Goal: Task Accomplishment & Management: Complete application form

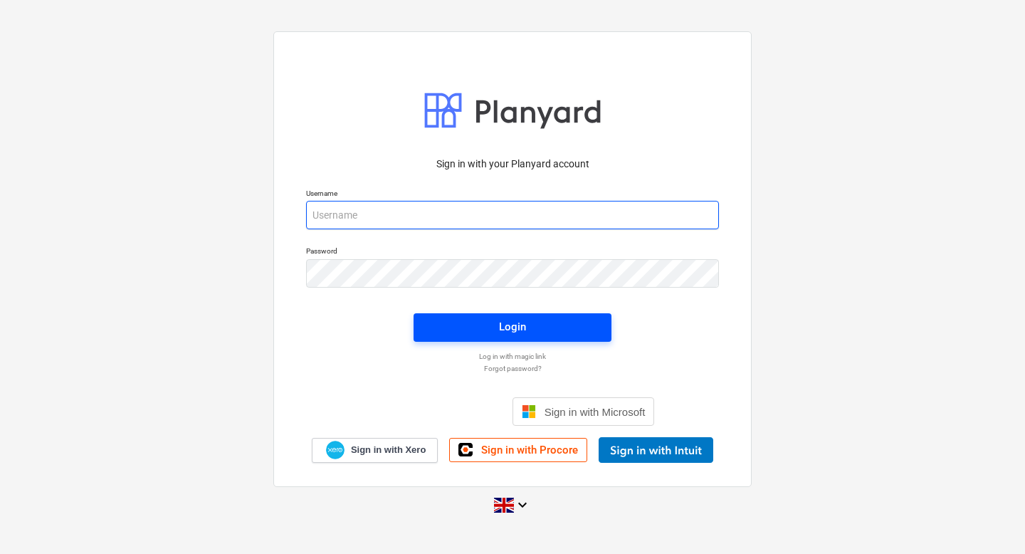
type input "[PERSON_NAME][EMAIL_ADDRESS][DOMAIN_NAME]"
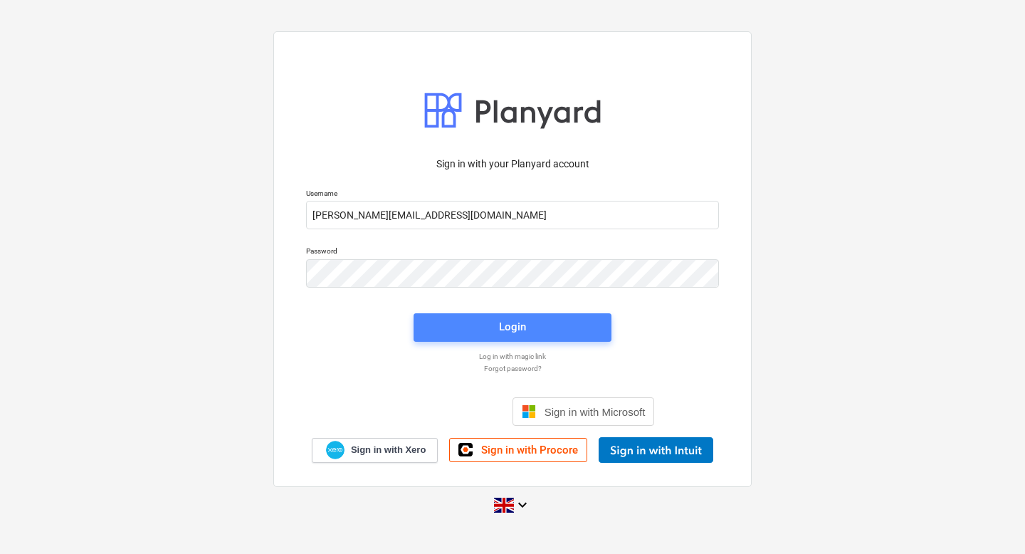
click at [535, 316] on button "Login" at bounding box center [513, 327] width 198 height 28
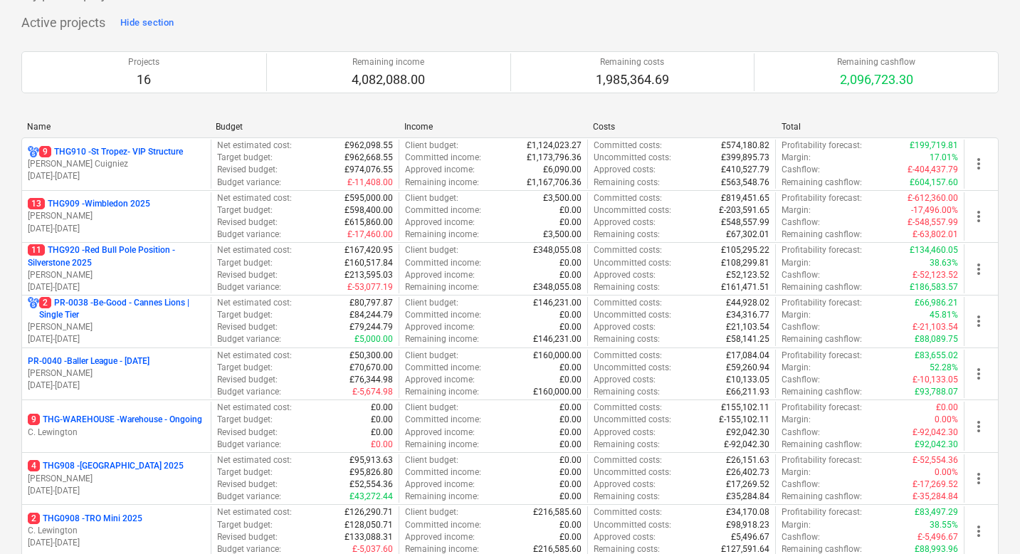
scroll to position [66, 0]
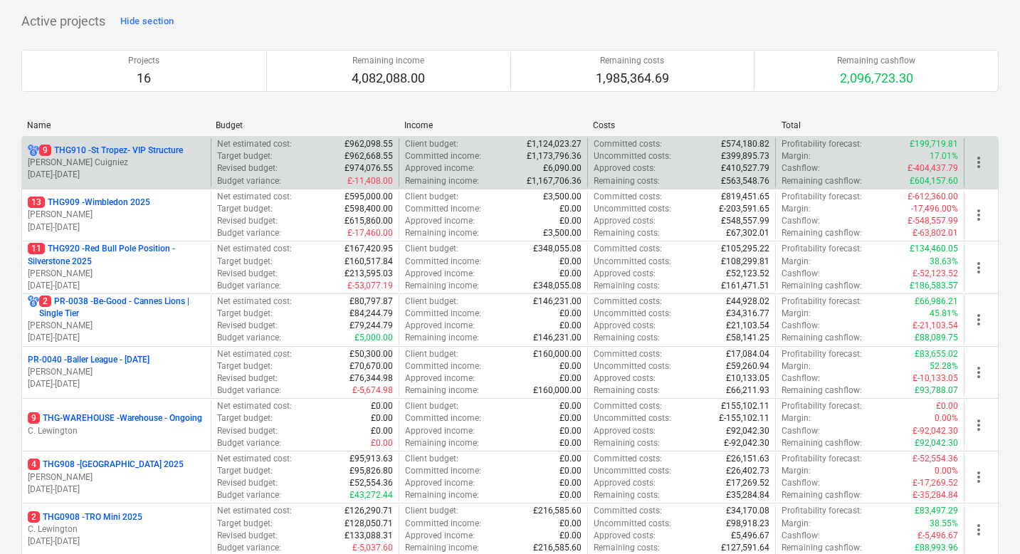
click at [144, 160] on p "[PERSON_NAME] Cuigniez" at bounding box center [116, 163] width 177 height 12
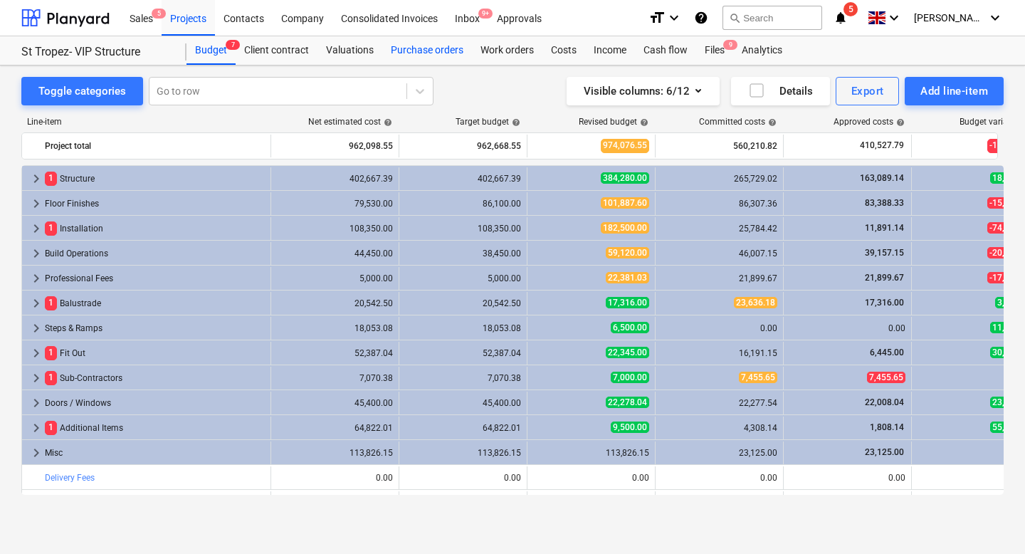
click at [426, 51] on div "Purchase orders" at bounding box center [427, 50] width 90 height 28
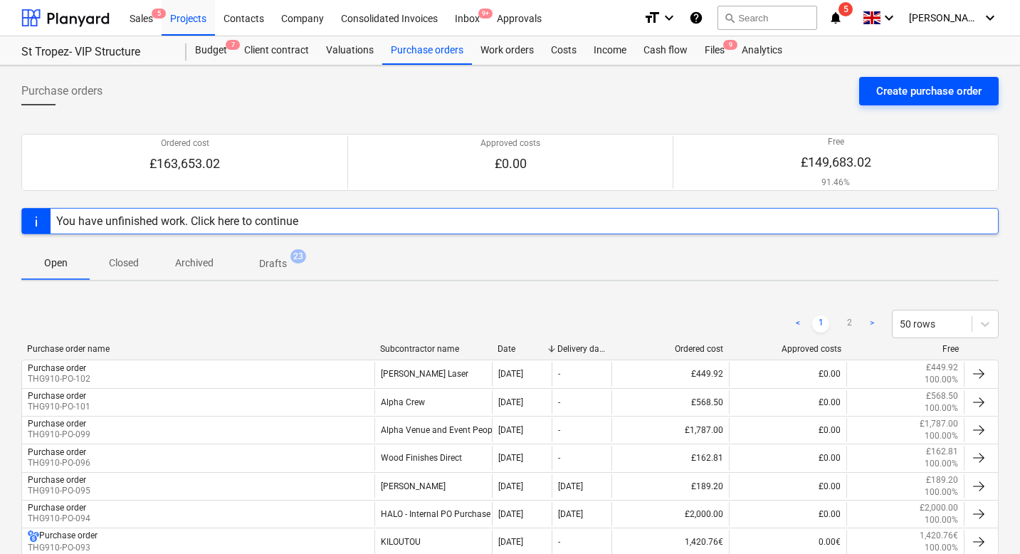
click at [942, 90] on div "Create purchase order" at bounding box center [928, 91] width 105 height 19
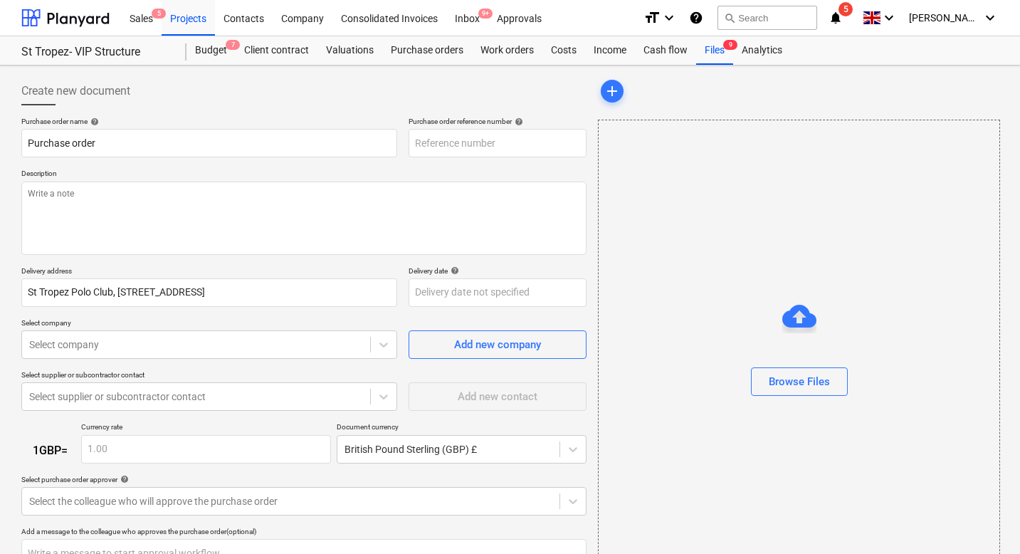
type textarea "x"
type input "THG910-PO-104"
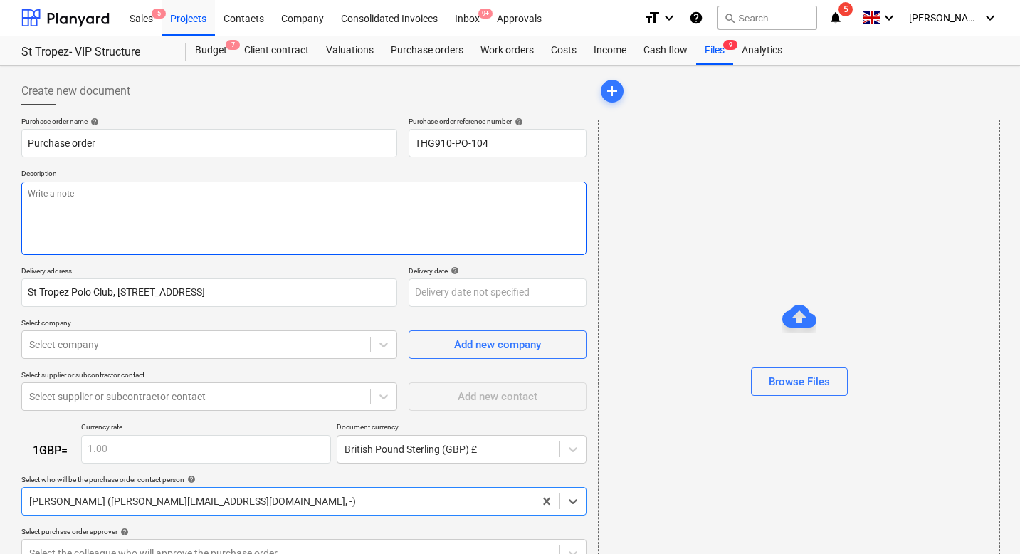
click at [91, 201] on textarea at bounding box center [303, 217] width 565 height 73
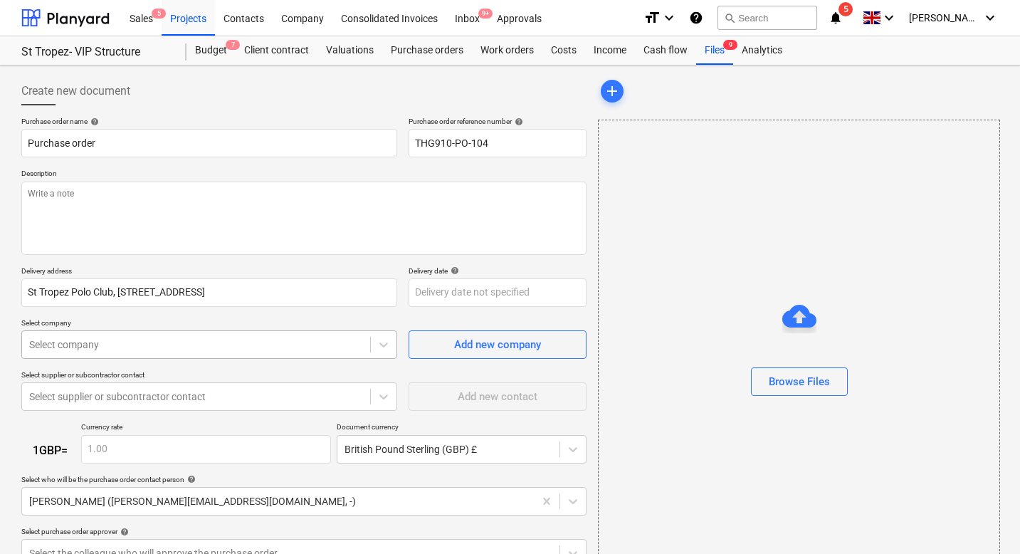
type textarea "x"
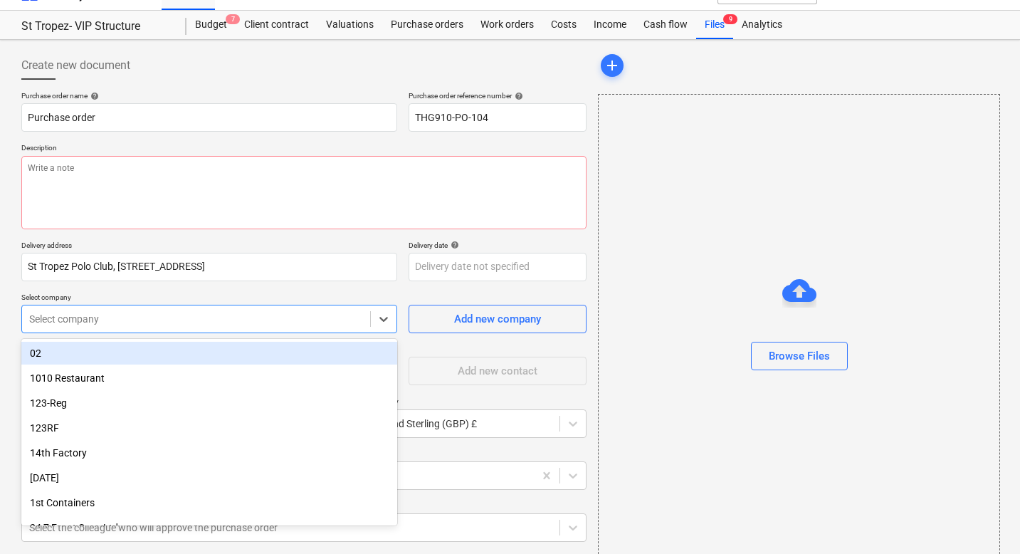
click at [58, 351] on body "Sales 5 Projects Contacts Company Consolidated Invoices Inbox 9+ Approvals form…" at bounding box center [510, 251] width 1020 height 554
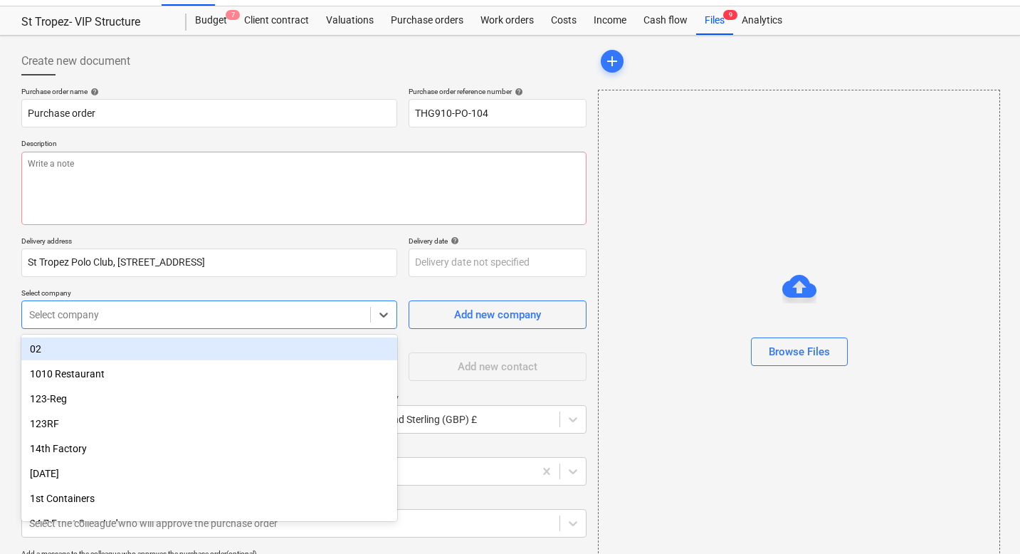
scroll to position [33, 0]
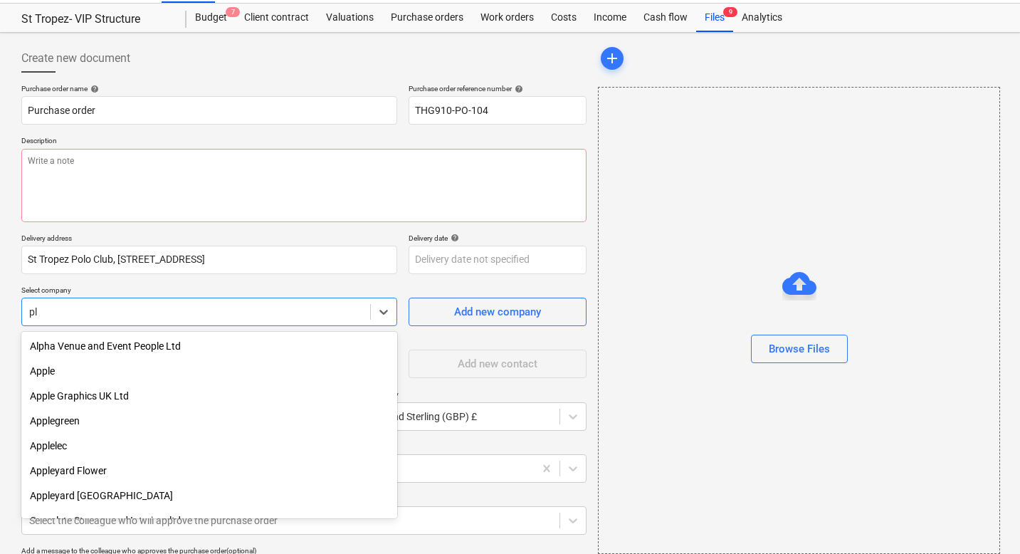
type input "p"
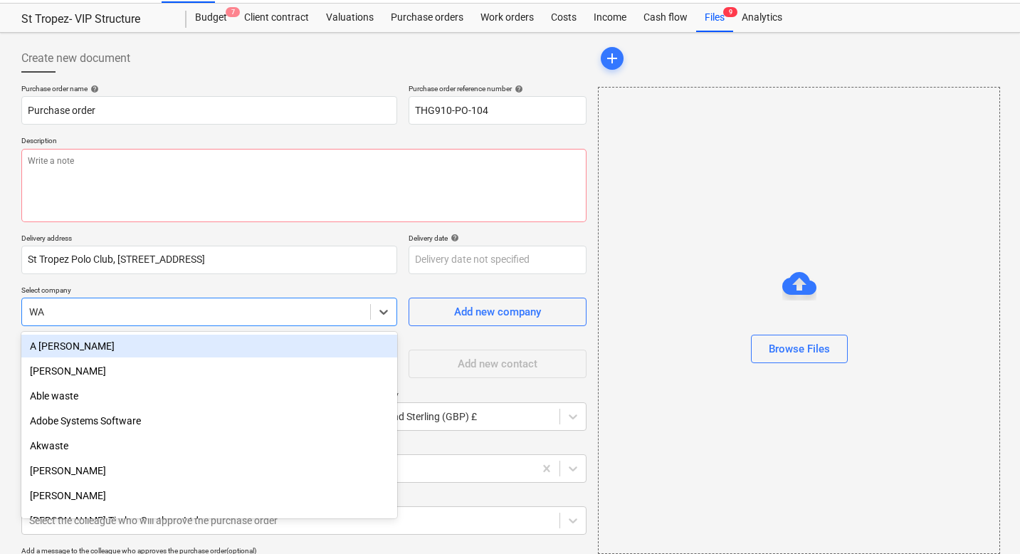
type input "W"
type input "C"
click at [348, 283] on div "Purchase order name help Purchase order Purchase order reference number help TH…" at bounding box center [303, 395] width 565 height 623
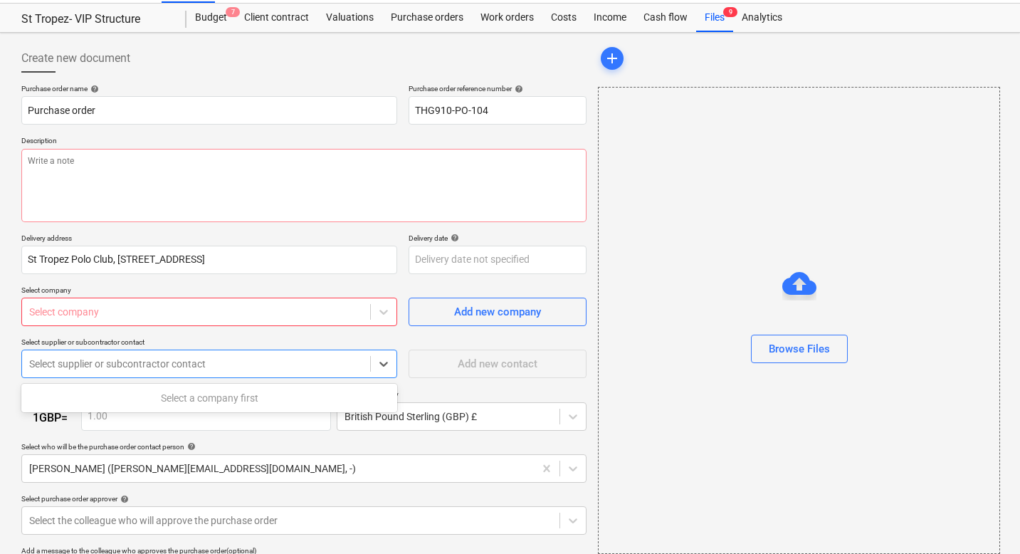
click at [95, 368] on div at bounding box center [196, 364] width 334 height 14
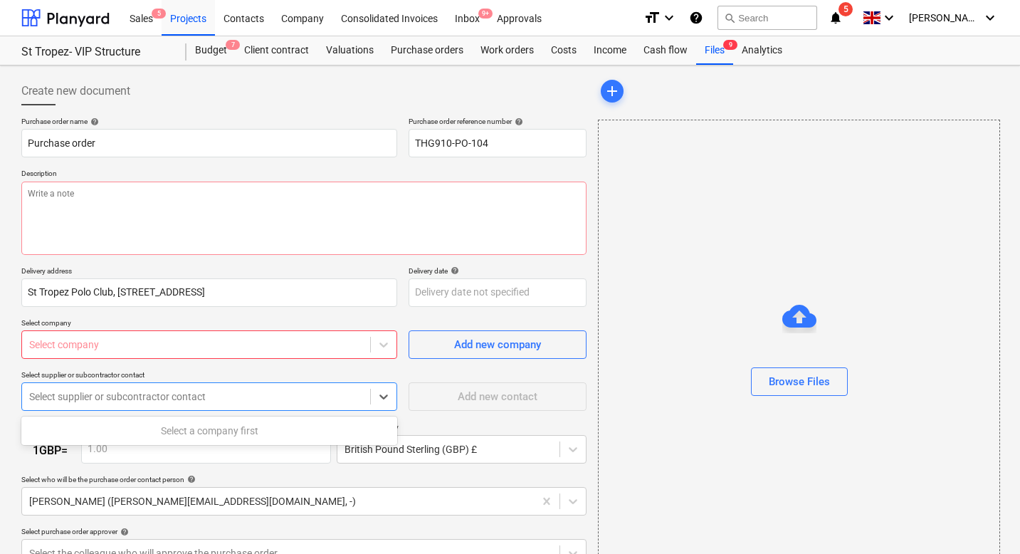
type textarea "x"
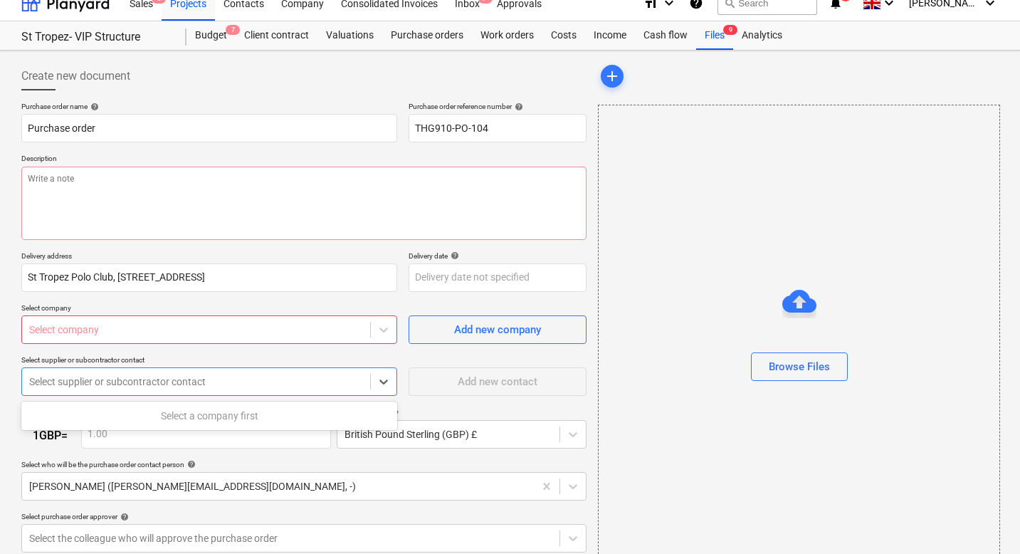
click at [114, 346] on body "Sales 5 Projects Contacts Company Consolidated Invoices Inbox 9+ Approvals form…" at bounding box center [510, 262] width 1020 height 554
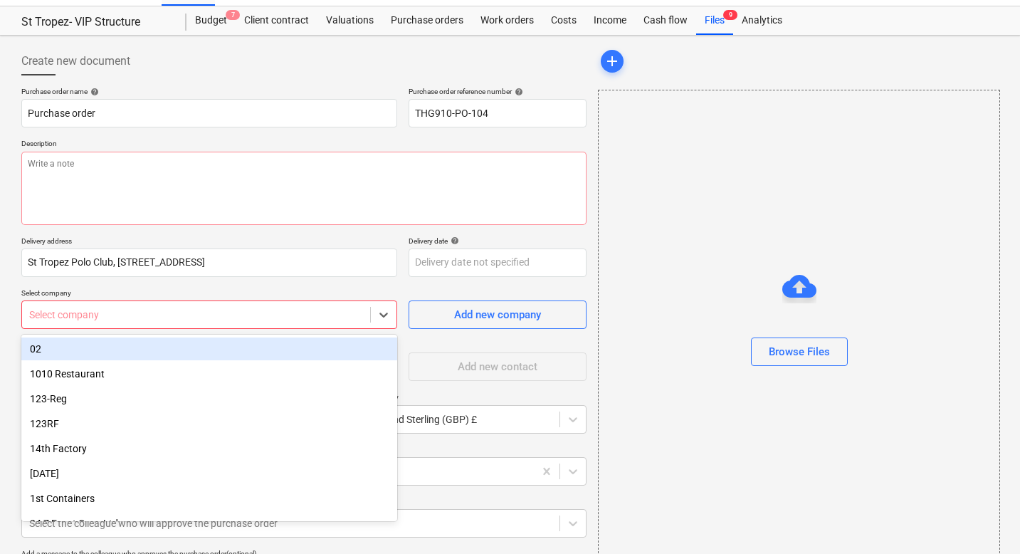
scroll to position [33, 0]
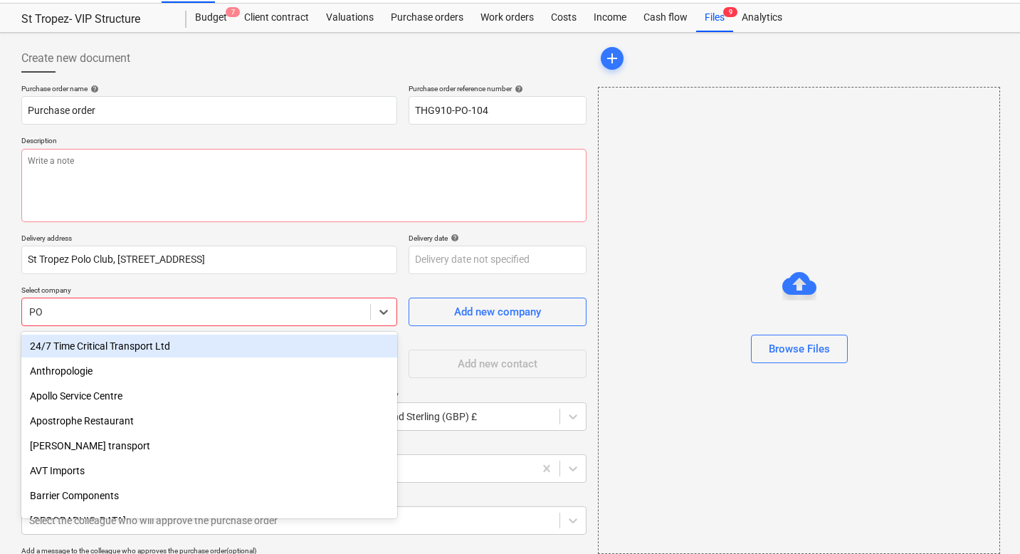
type input "P"
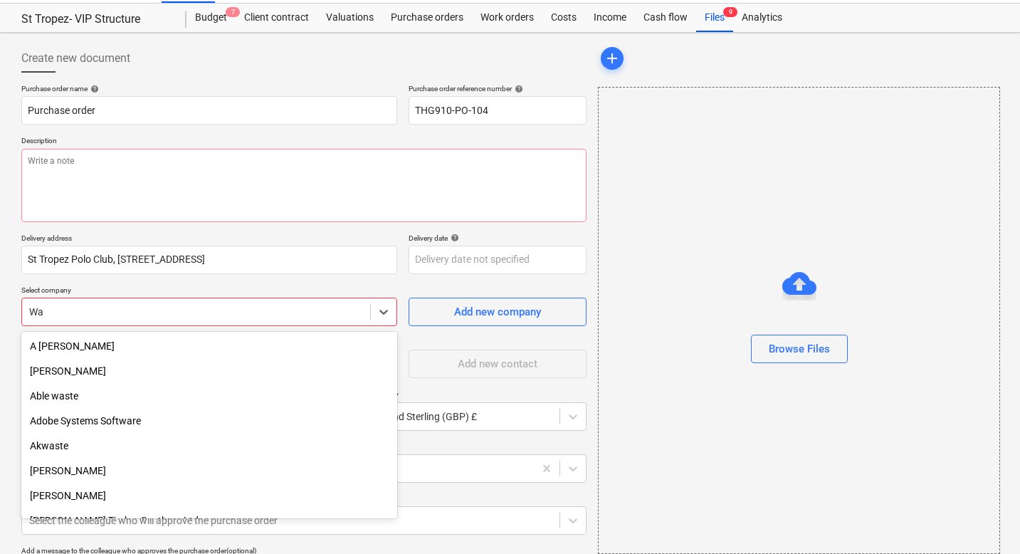
type input "W"
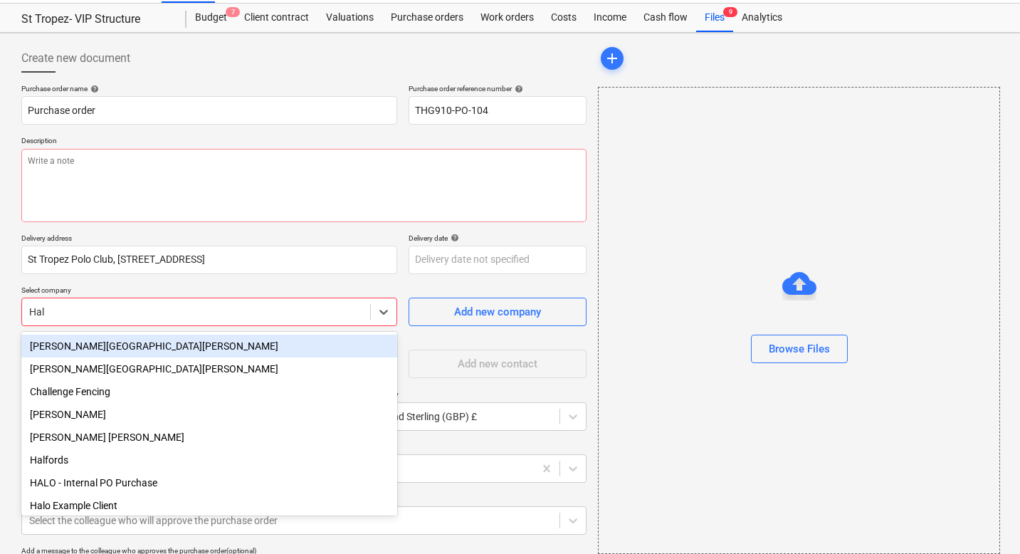
type input "Halo"
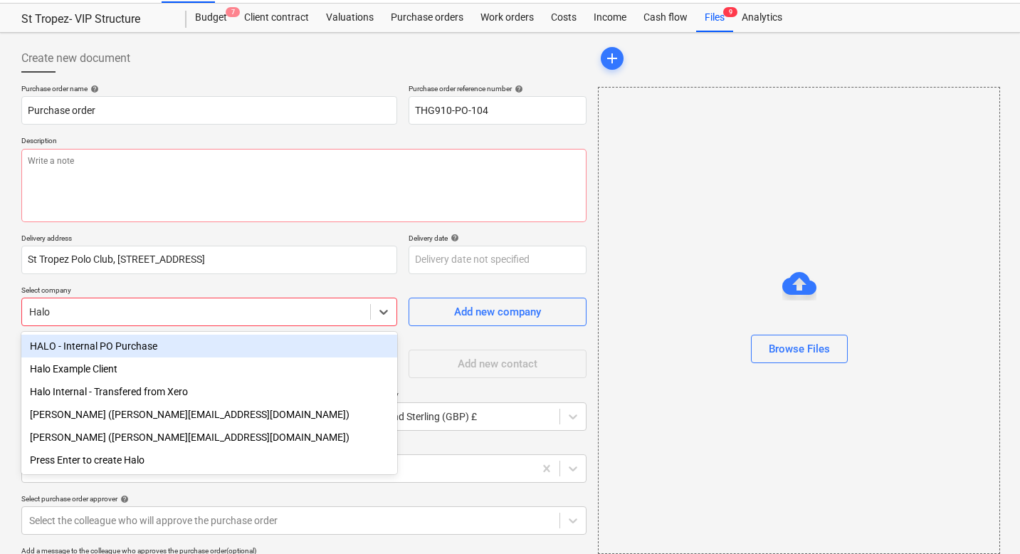
click at [119, 343] on div "HALO - Internal PO Purchase" at bounding box center [209, 346] width 376 height 23
type textarea "x"
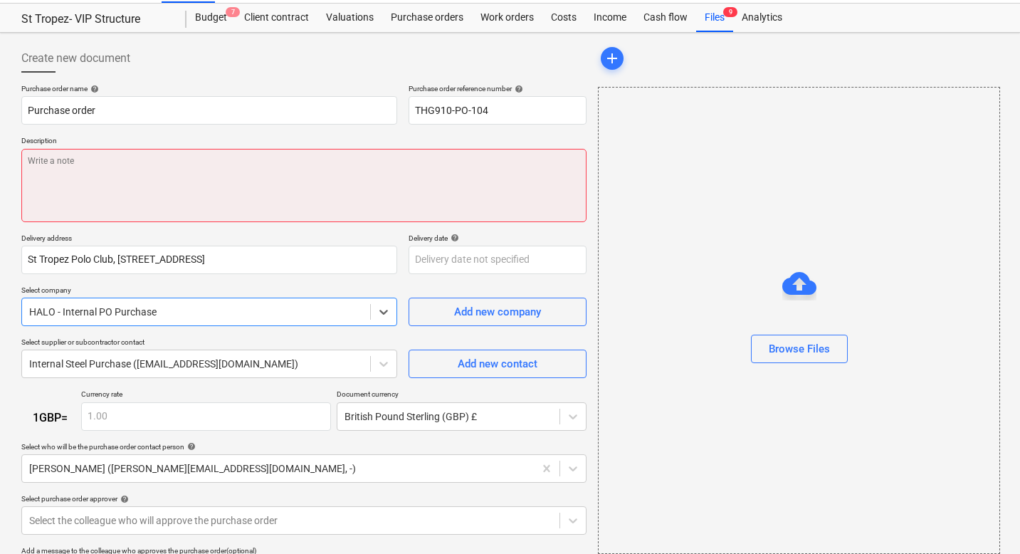
click at [120, 168] on textarea at bounding box center [303, 185] width 565 height 73
type textarea "x"
type textarea "£"
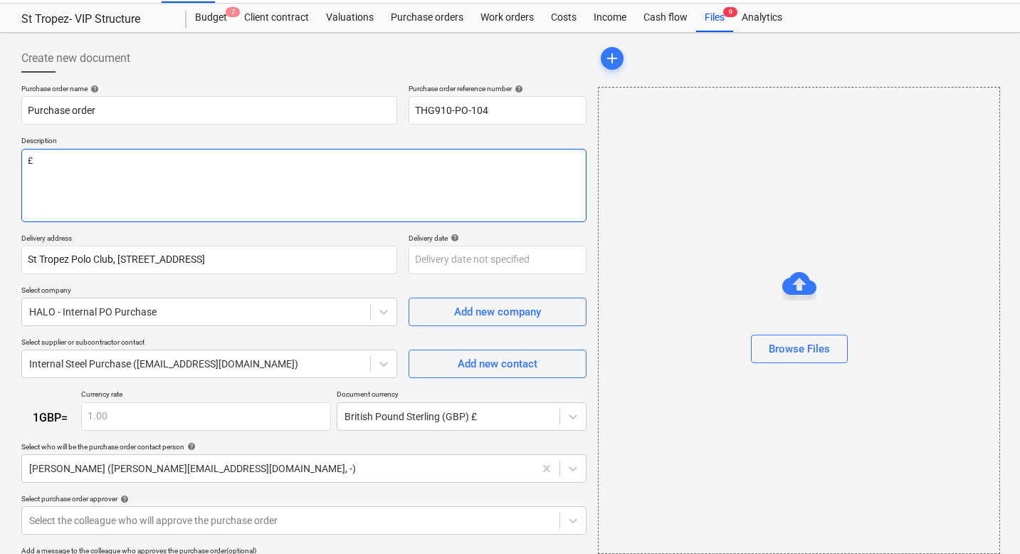
type textarea "x"
type textarea "£1"
type textarea "x"
type textarea "£12"
type textarea "x"
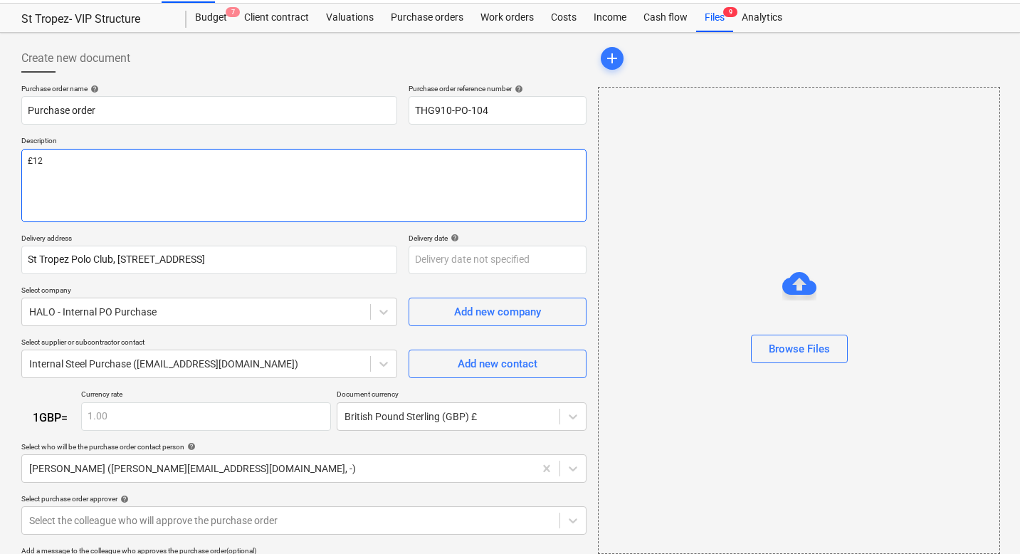
type textarea "£120"
type textarea "x"
type textarea "£1200"
type textarea "x"
type textarea "£1200"
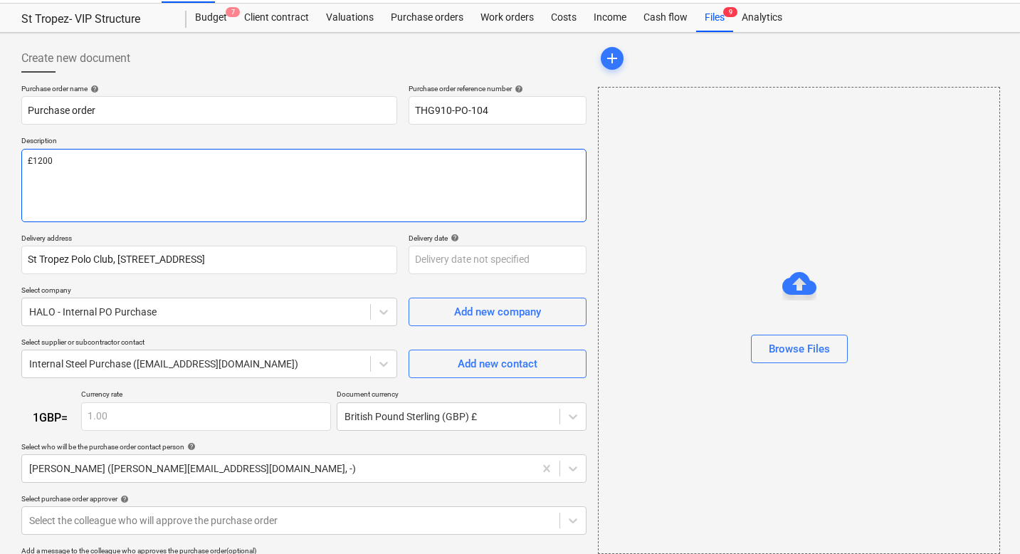
type textarea "x"
type textarea "£1200 t"
type textarea "x"
type textarea "£1200 to"
type textarea "x"
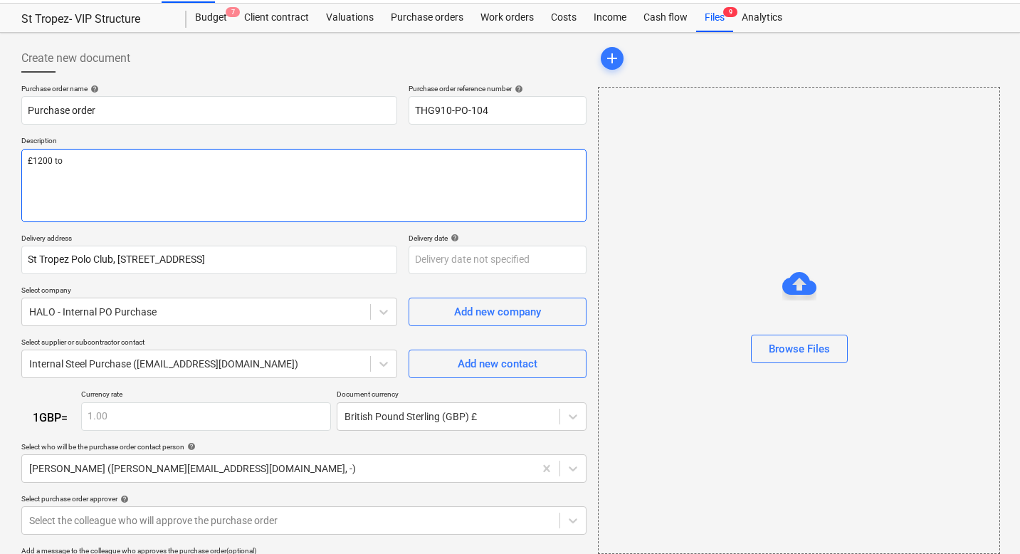
type textarea "£1200 to"
type textarea "x"
type textarea "£1200 to K"
type textarea "x"
type textarea "£1200 to Ka"
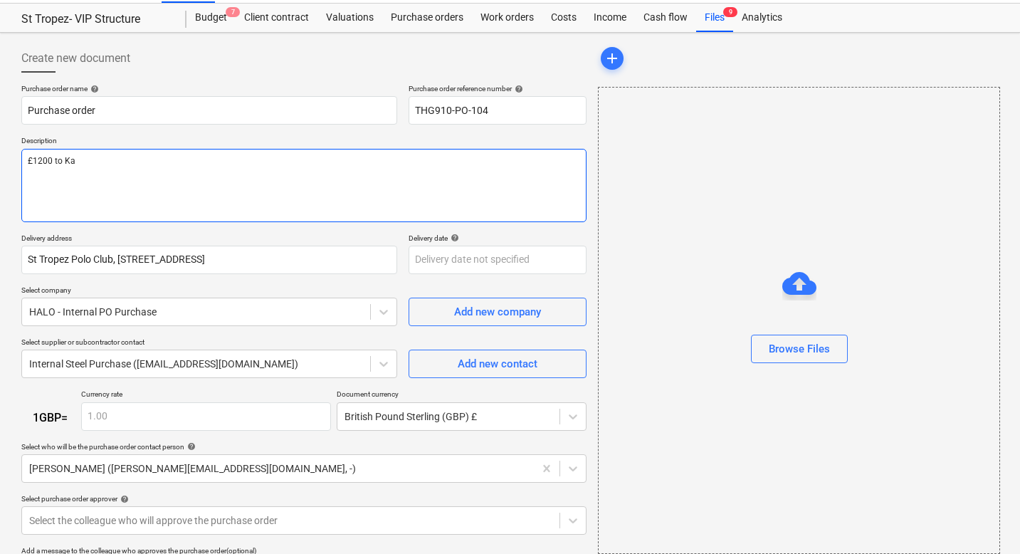
type textarea "x"
type textarea "£1200 to Kam"
type textarea "x"
type textarea "£1200 to Kami"
type textarea "x"
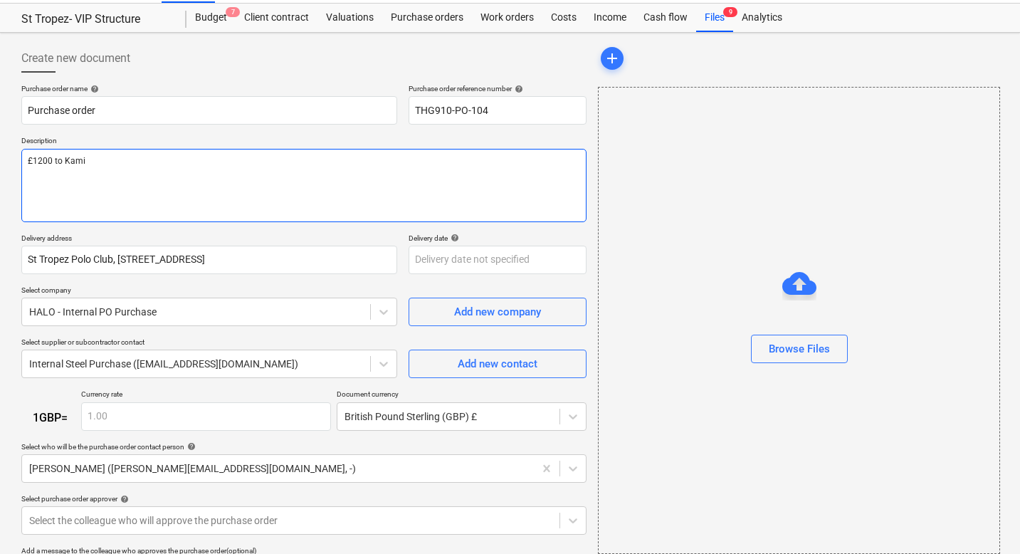
type textarea "£1200 to [PERSON_NAME]"
type textarea "x"
type textarea "£1200 to [PERSON_NAME]"
type textarea "x"
type textarea "£1200 to [PERSON_NAME]"
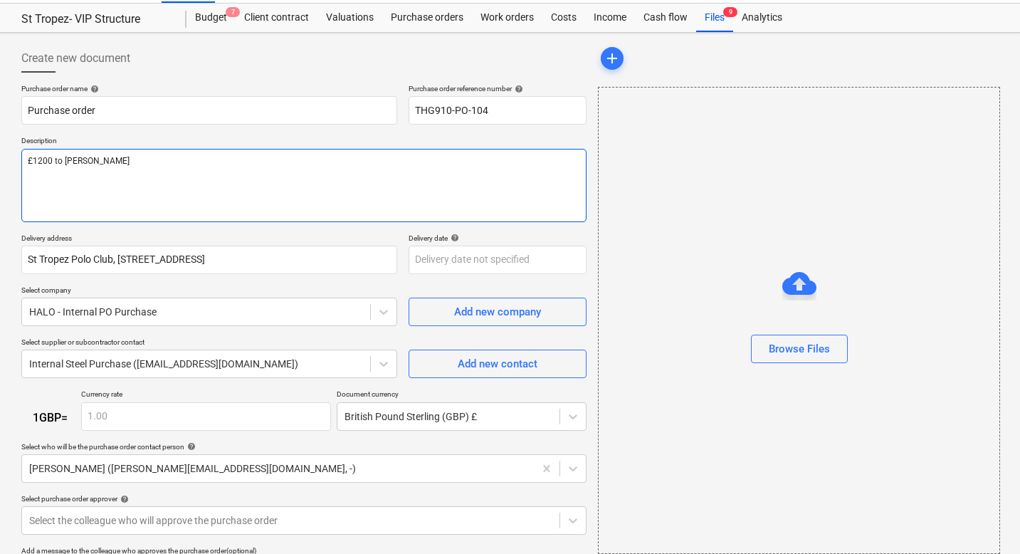
type textarea "x"
type textarea "£1200 to [PERSON_NAME]"
type textarea "x"
type textarea "£1200 to [PERSON_NAME]"
type textarea "x"
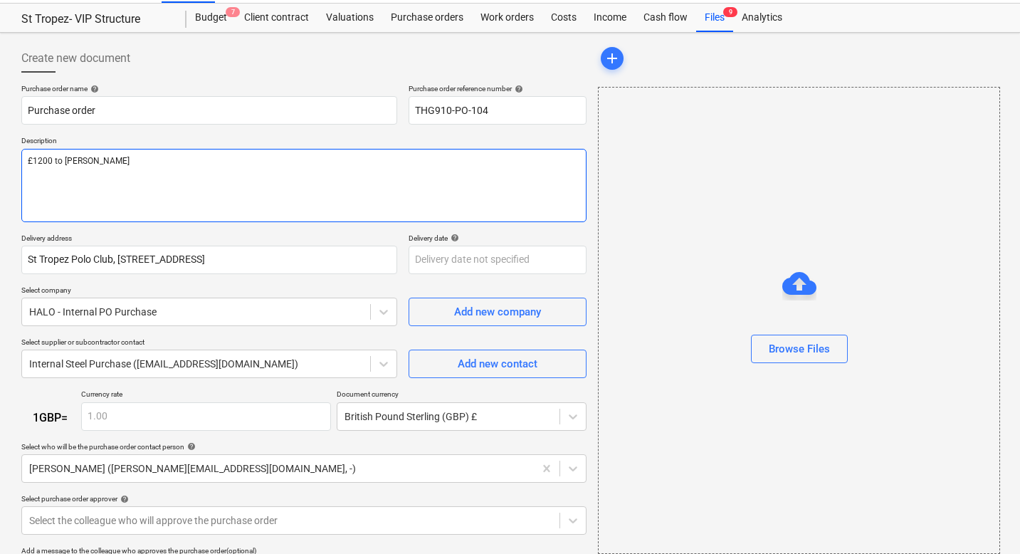
type textarea "£1200 to [PERSON_NAME]'"
type textarea "x"
type textarea "£1200 to [PERSON_NAME]'s"
type textarea "x"
type textarea "£1200 to [PERSON_NAME]'s"
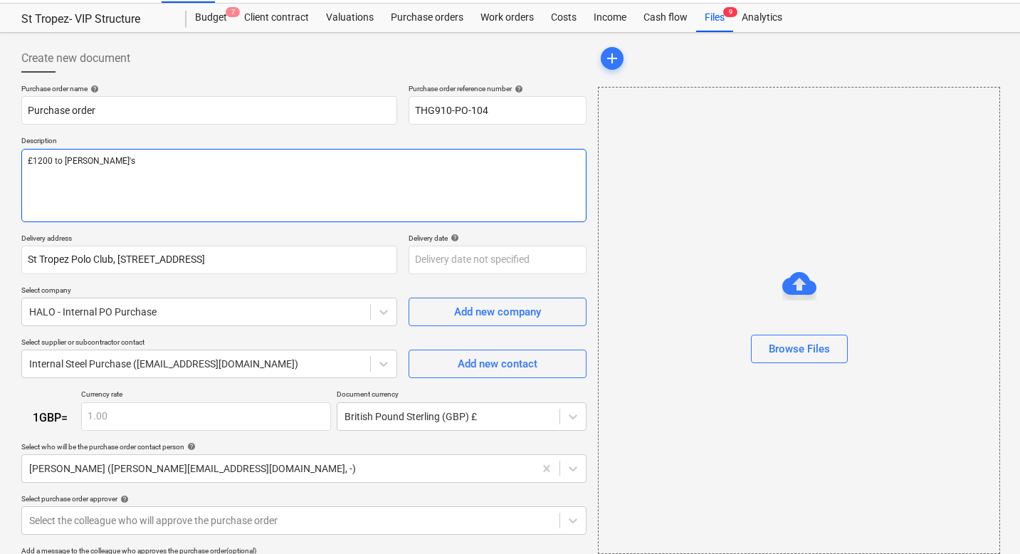
type textarea "x"
type textarea "£1200 to [PERSON_NAME]'s P"
type textarea "x"
type textarea "£1200 to [PERSON_NAME]'s Pl"
type textarea "x"
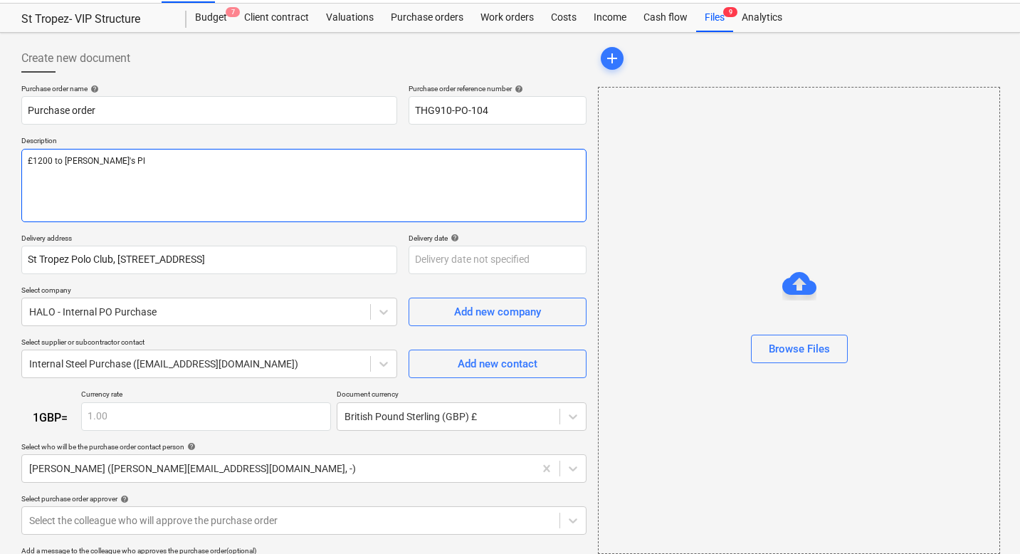
type textarea "£1200 to [PERSON_NAME]'s Ple"
type textarea "x"
type textarea "£1200 to [PERSON_NAME]'s Pleo"
type textarea "x"
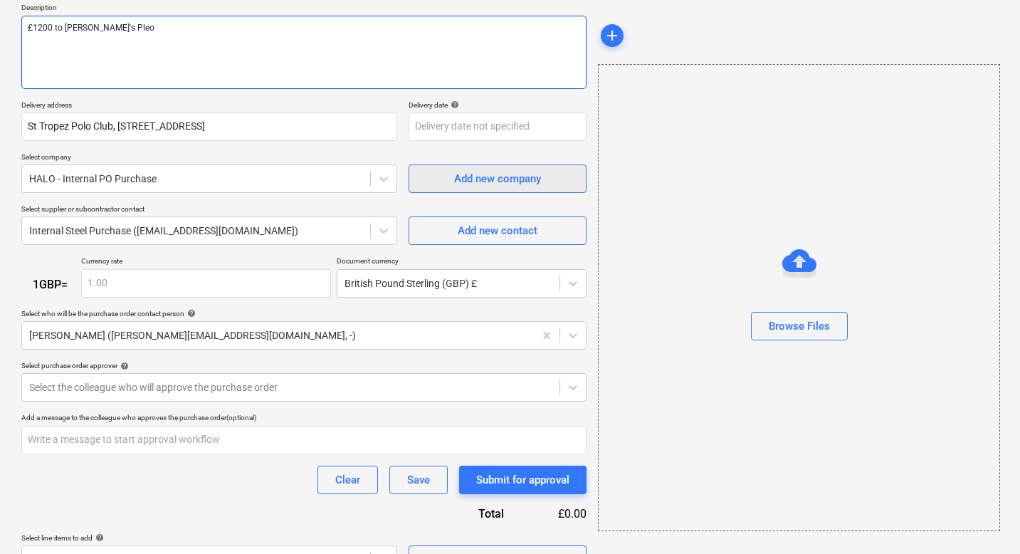
scroll to position [197, 0]
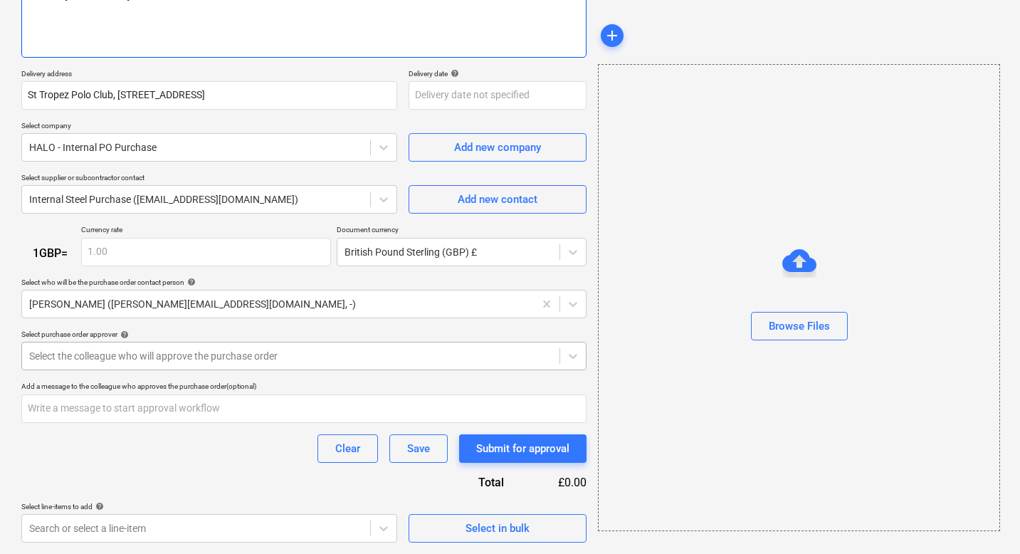
type textarea "£1200 to [PERSON_NAME]'s Pleo"
click at [291, 357] on div at bounding box center [290, 356] width 523 height 14
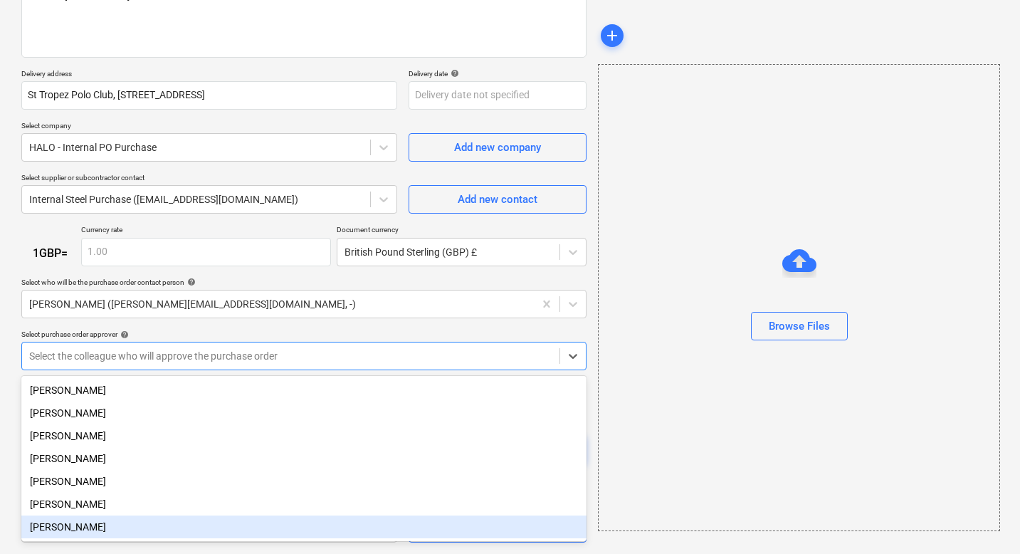
click at [56, 530] on div "[PERSON_NAME]" at bounding box center [303, 526] width 565 height 23
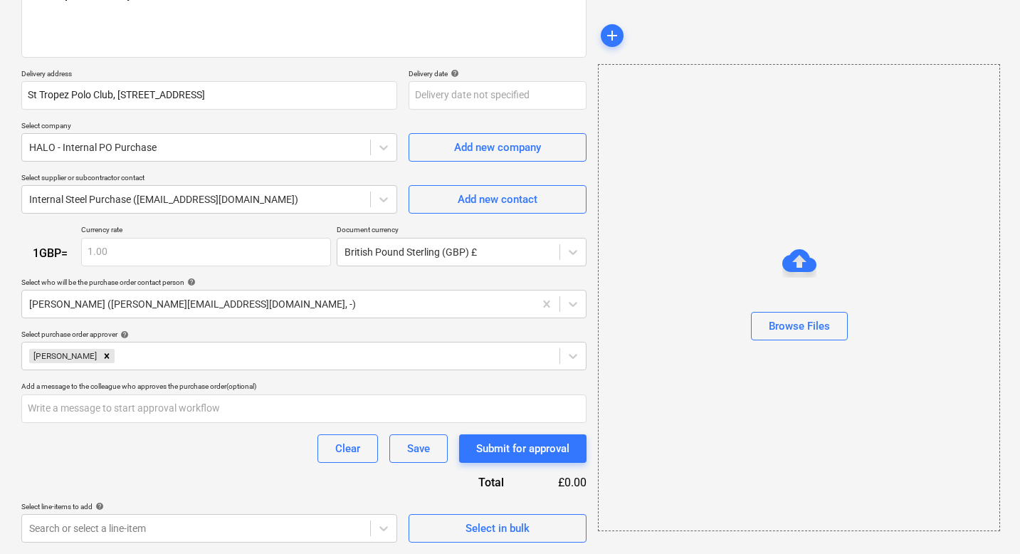
click at [261, 327] on div "Purchase order name help Purchase order Purchase order reference number help TH…" at bounding box center [303, 231] width 565 height 623
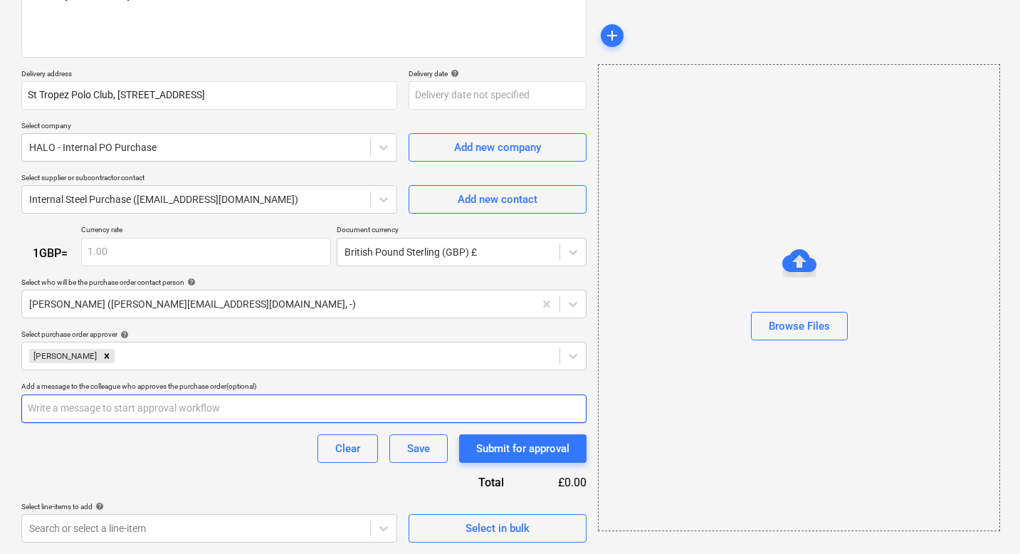
click at [159, 415] on input "text" at bounding box center [303, 408] width 565 height 28
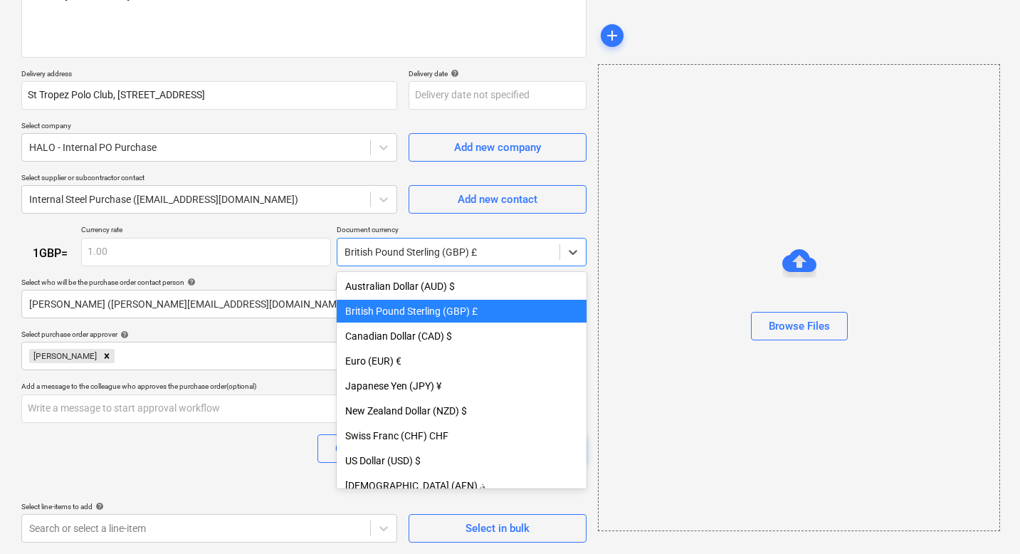
click at [432, 256] on div at bounding box center [448, 252] width 208 height 14
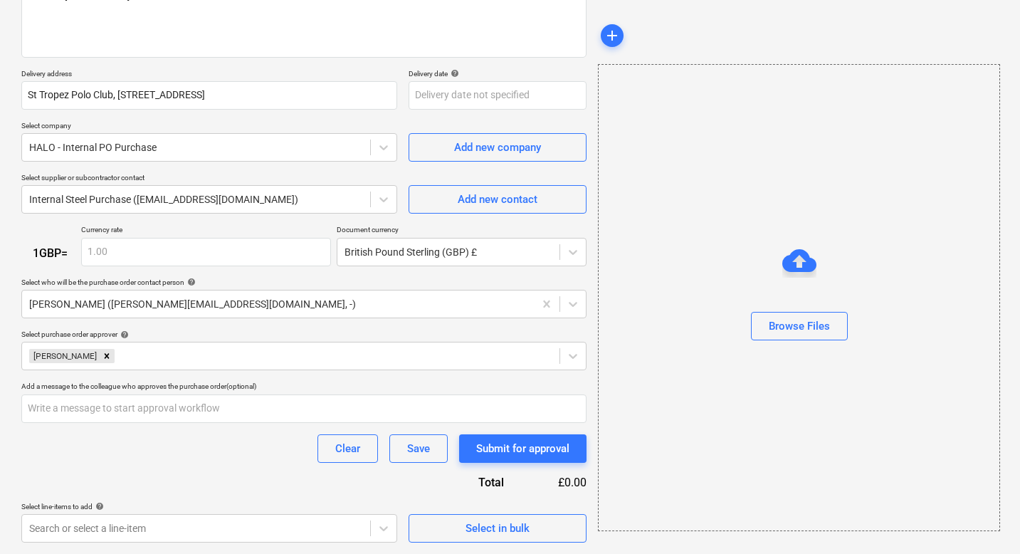
click at [428, 221] on div "Purchase order name help Purchase order Purchase order reference number help TH…" at bounding box center [303, 231] width 565 height 623
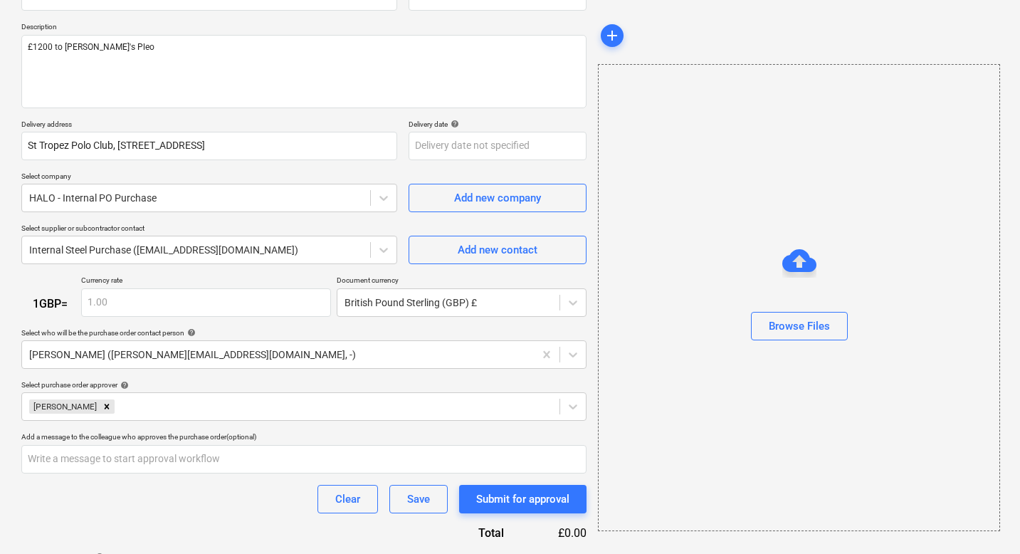
scroll to position [197, 0]
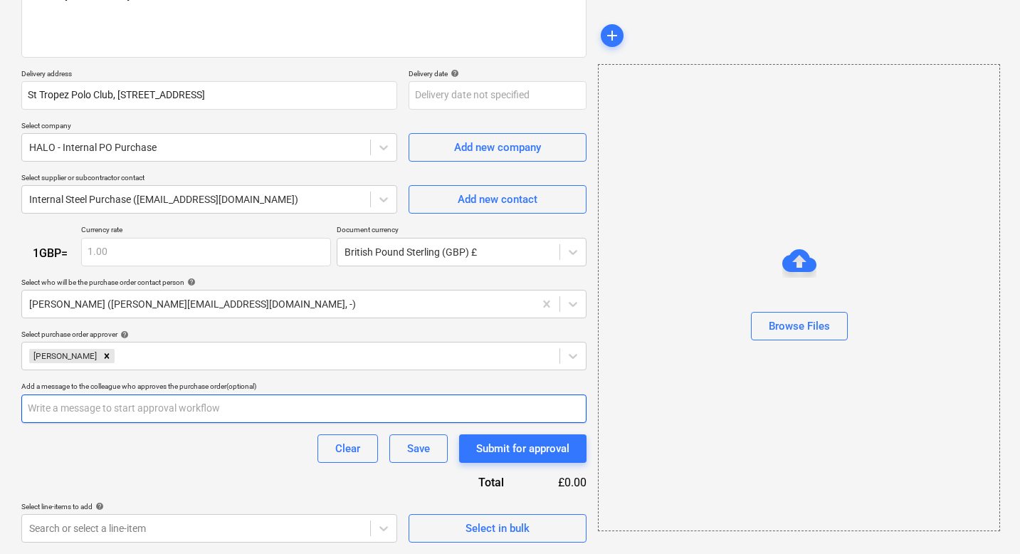
click at [102, 404] on input "text" at bounding box center [303, 408] width 565 height 28
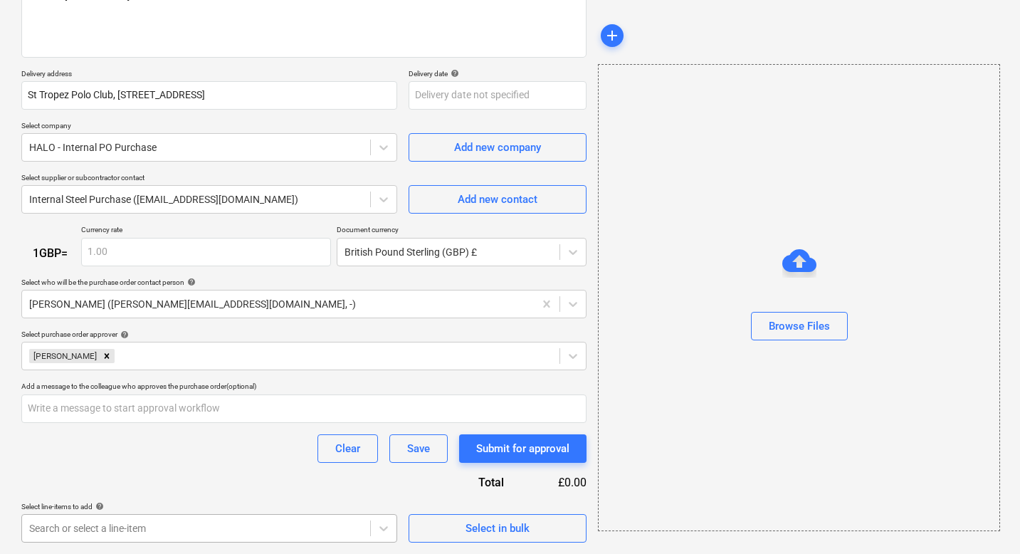
type textarea "x"
click at [240, 357] on body "Sales 5 Projects Contacts Company Consolidated Invoices Inbox 9+ Approvals form…" at bounding box center [510, 80] width 1020 height 554
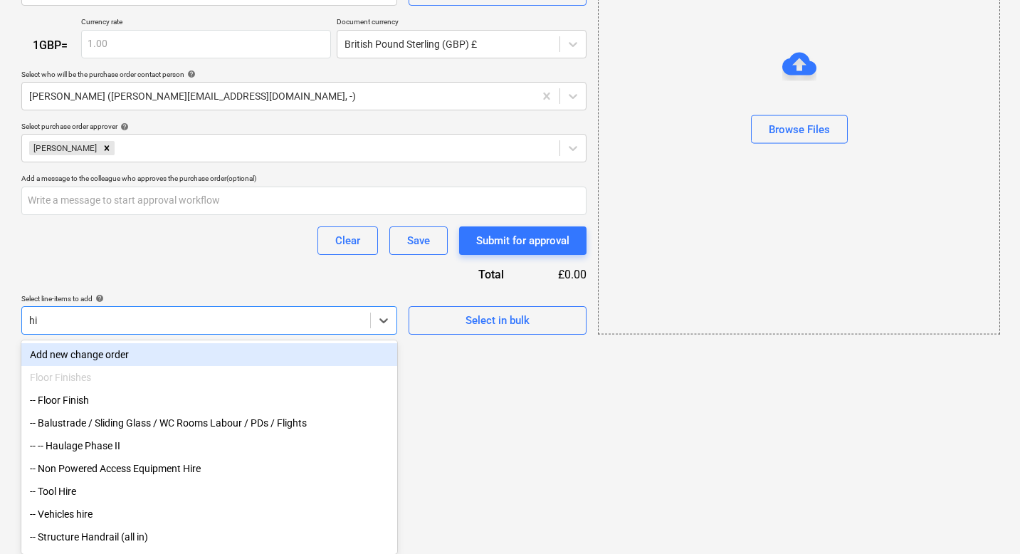
scroll to position [266, 0]
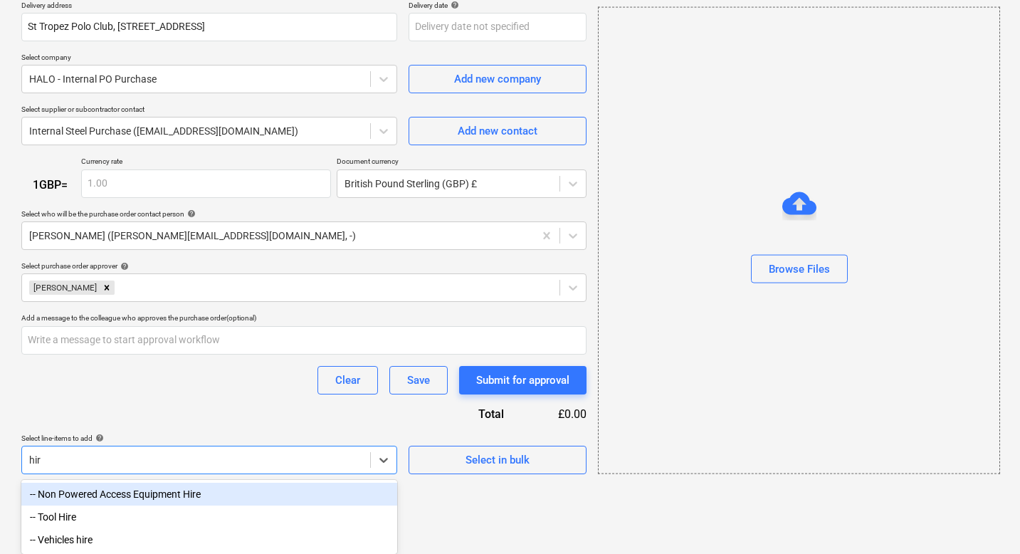
type input "hire"
click at [87, 498] on div "-- Non Powered Access Equipment Hire" at bounding box center [209, 494] width 376 height 23
type textarea "x"
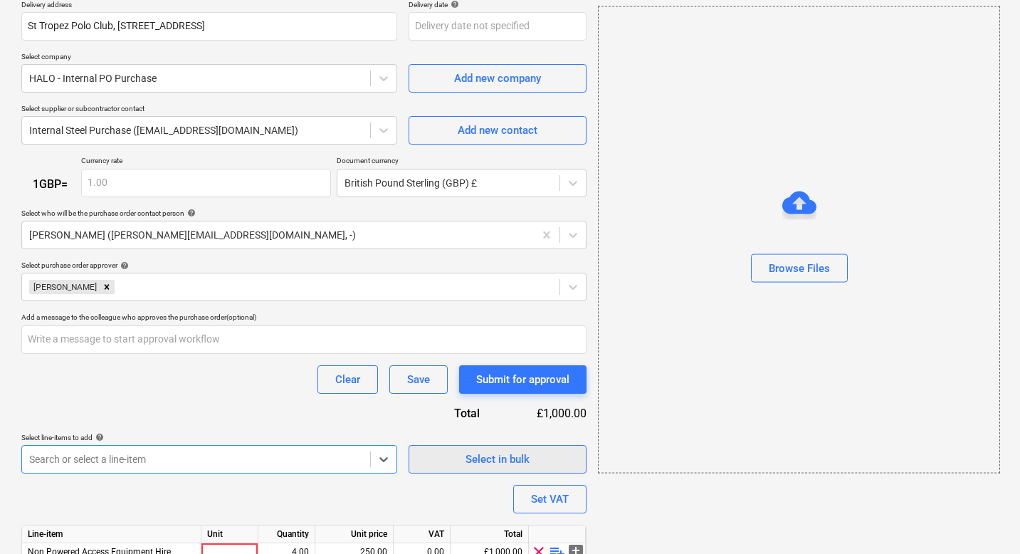
scroll to position [331, 0]
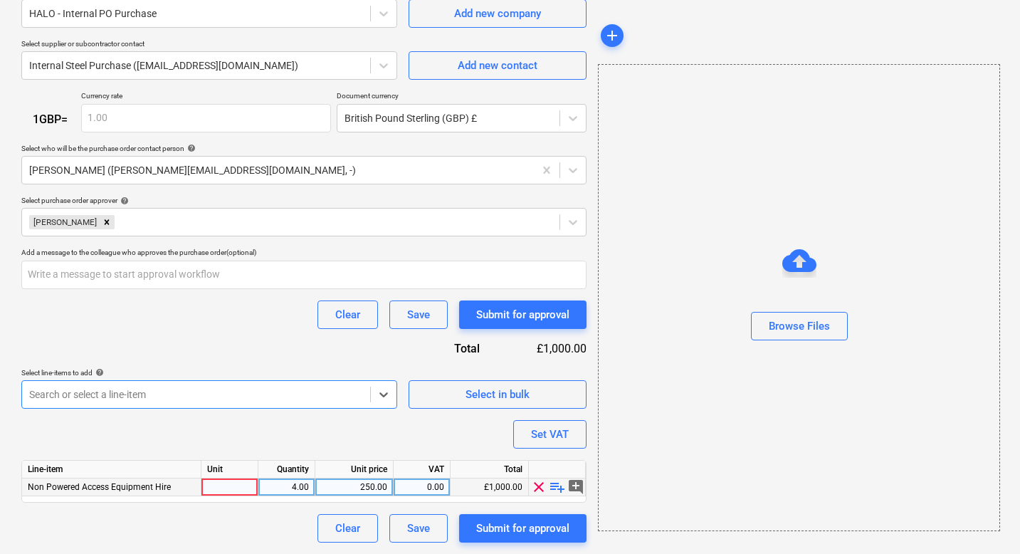
type textarea "x"
click at [382, 488] on div "250.00" at bounding box center [354, 487] width 66 height 18
type input "1200"
type textarea "x"
click at [268, 517] on div "Clear Save Submit for approval" at bounding box center [303, 528] width 565 height 28
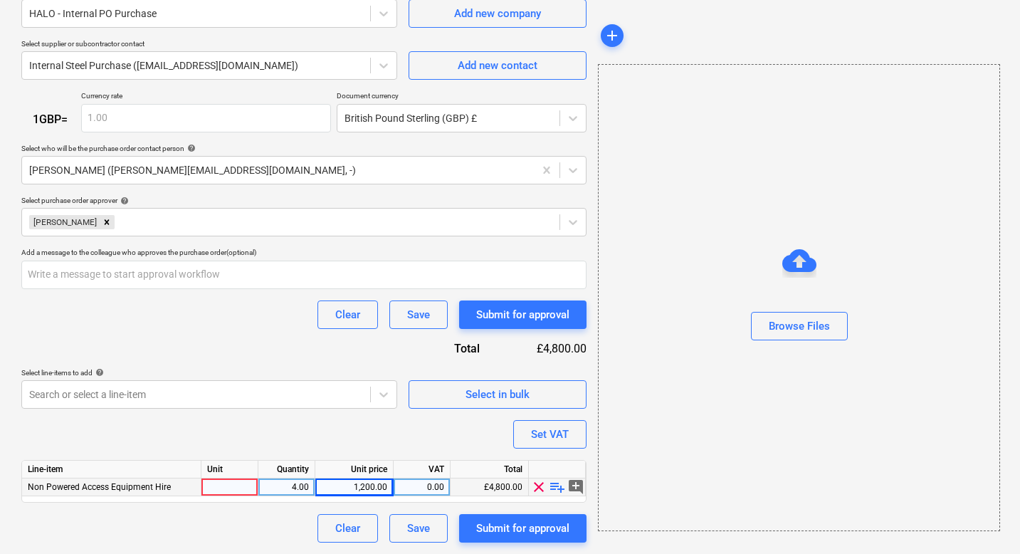
click at [227, 485] on div at bounding box center [229, 487] width 57 height 18
type input "1"
type textarea "x"
click at [285, 517] on div "Clear Save Submit for approval" at bounding box center [303, 528] width 565 height 28
click at [291, 495] on div "4.00" at bounding box center [286, 487] width 45 height 18
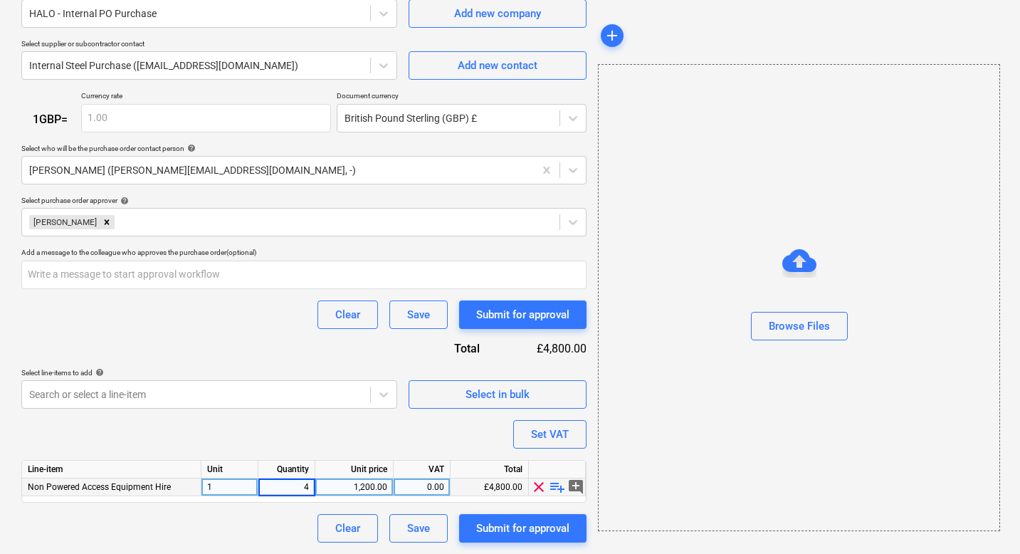
type input "1"
click at [302, 446] on div "Purchase order name help Purchase order Purchase order reference number help TH…" at bounding box center [303, 164] width 565 height 757
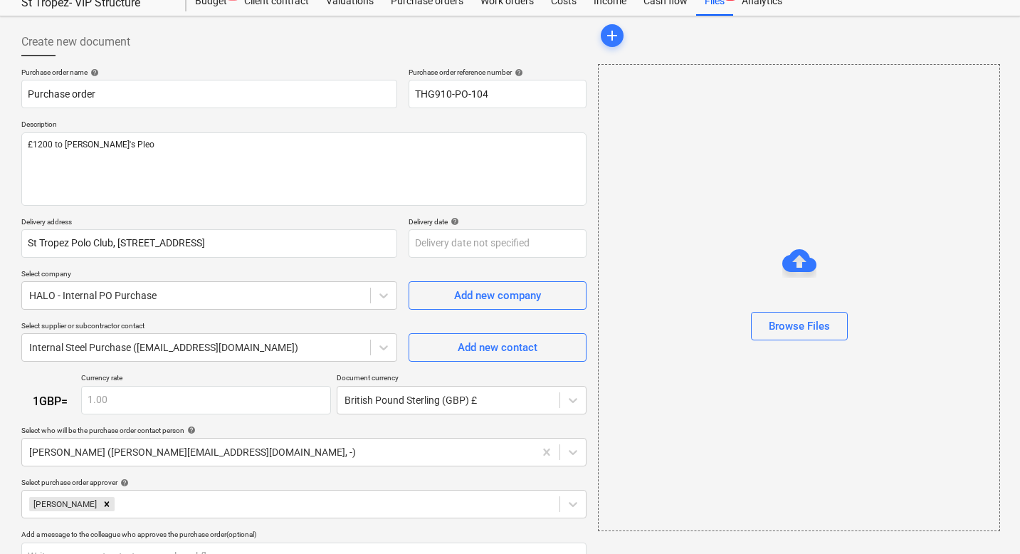
scroll to position [34, 0]
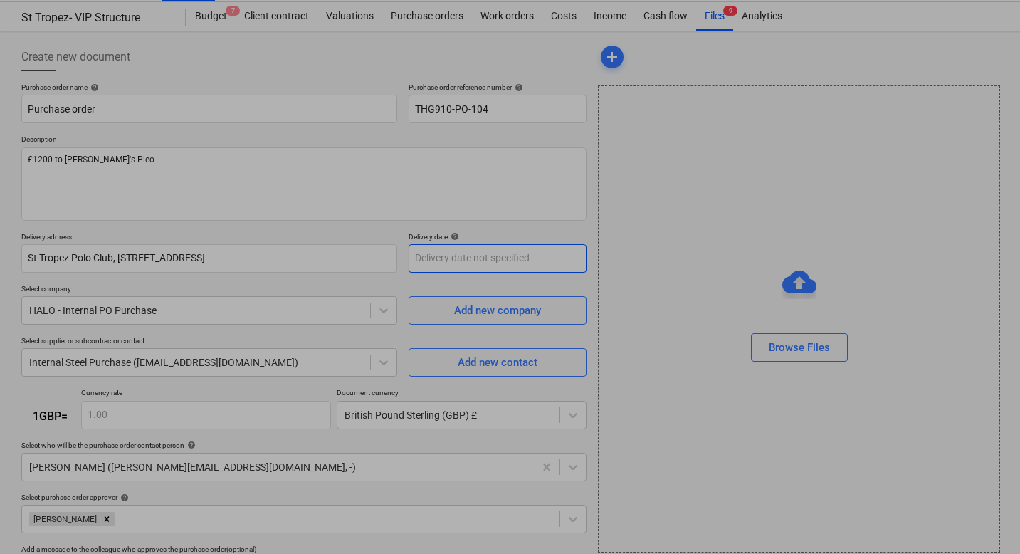
click at [495, 261] on body "Sales 5 Projects Contacts Company Consolidated Invoices Inbox 9+ Approvals form…" at bounding box center [510, 243] width 1020 height 554
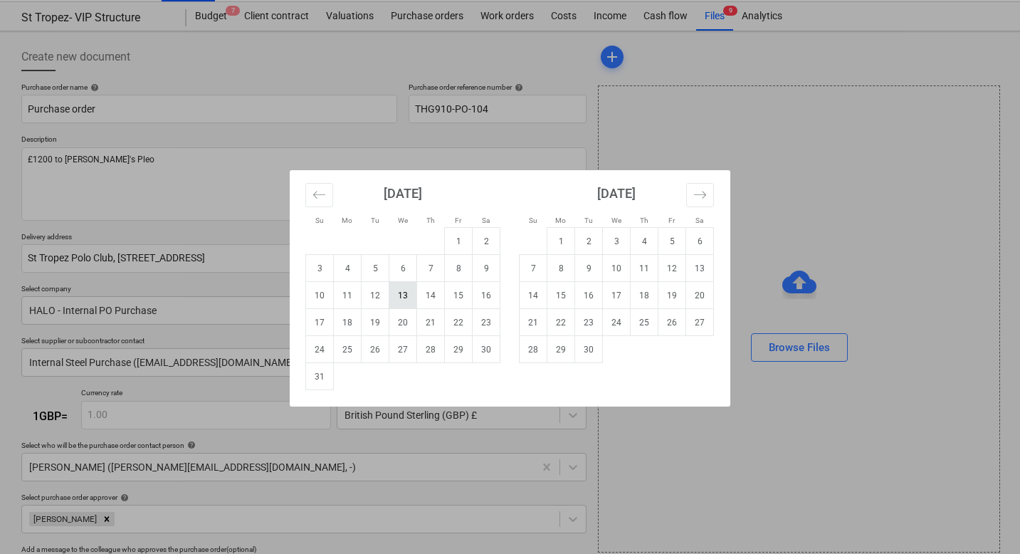
click at [399, 295] on td "13" at bounding box center [403, 295] width 28 height 27
type textarea "x"
type input "[DATE]"
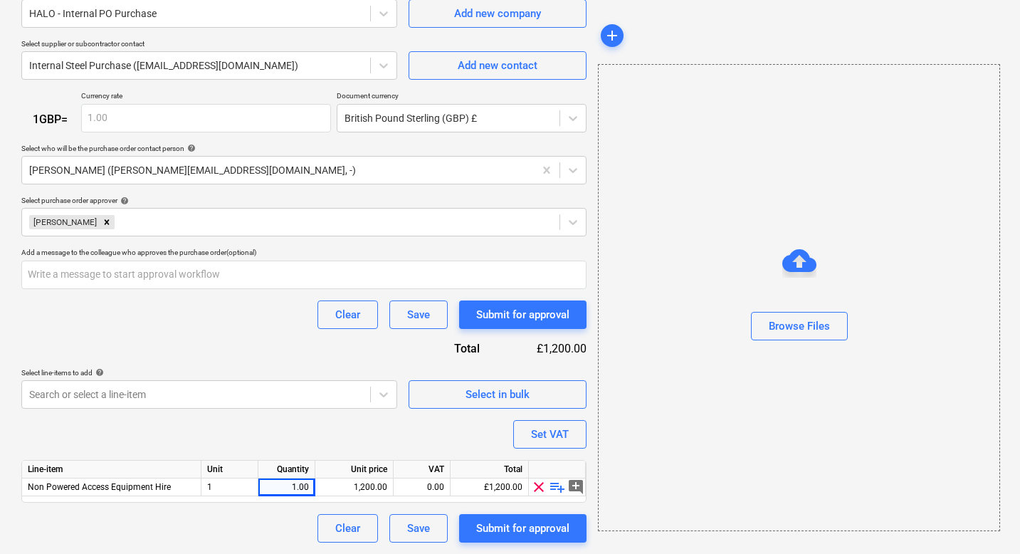
scroll to position [330, 0]
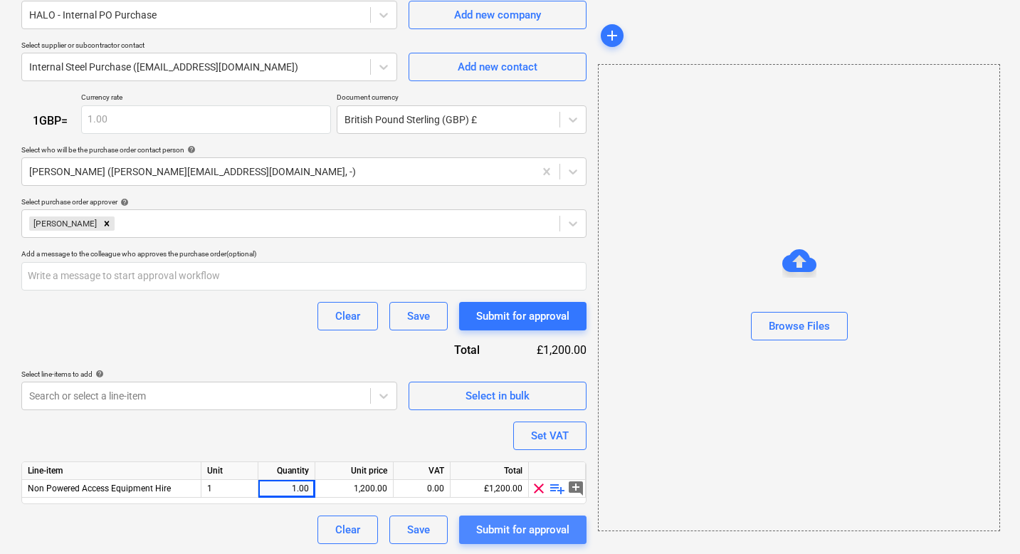
click at [507, 530] on div "Submit for approval" at bounding box center [522, 529] width 93 height 19
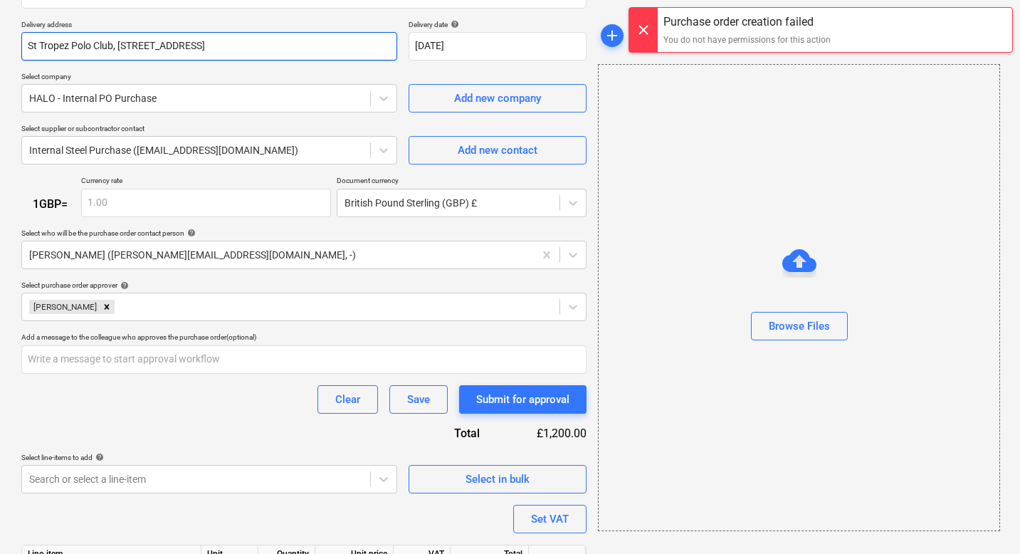
scroll to position [247, 0]
click at [102, 307] on icon "Remove Tom McKeown" at bounding box center [107, 306] width 10 height 10
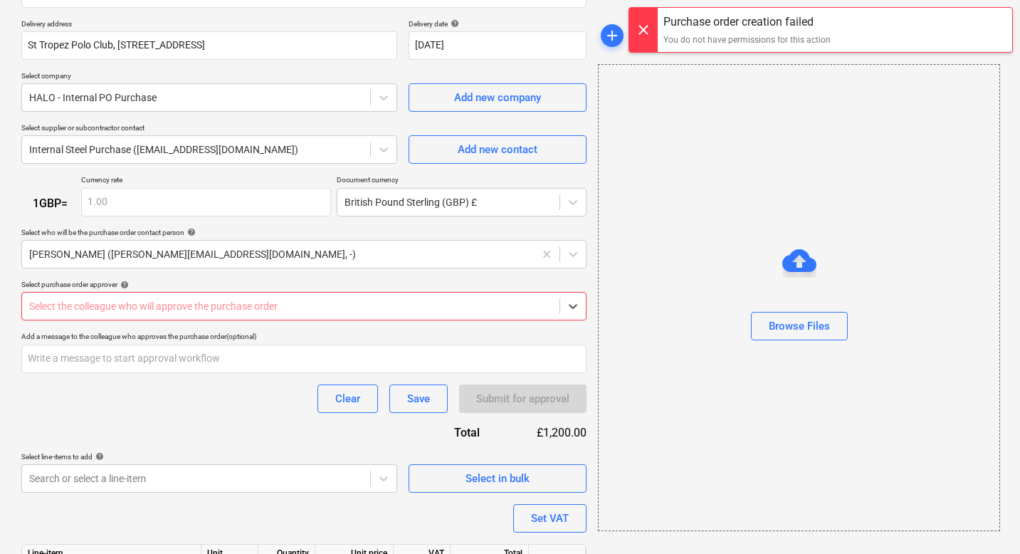
click at [98, 307] on div at bounding box center [290, 306] width 523 height 14
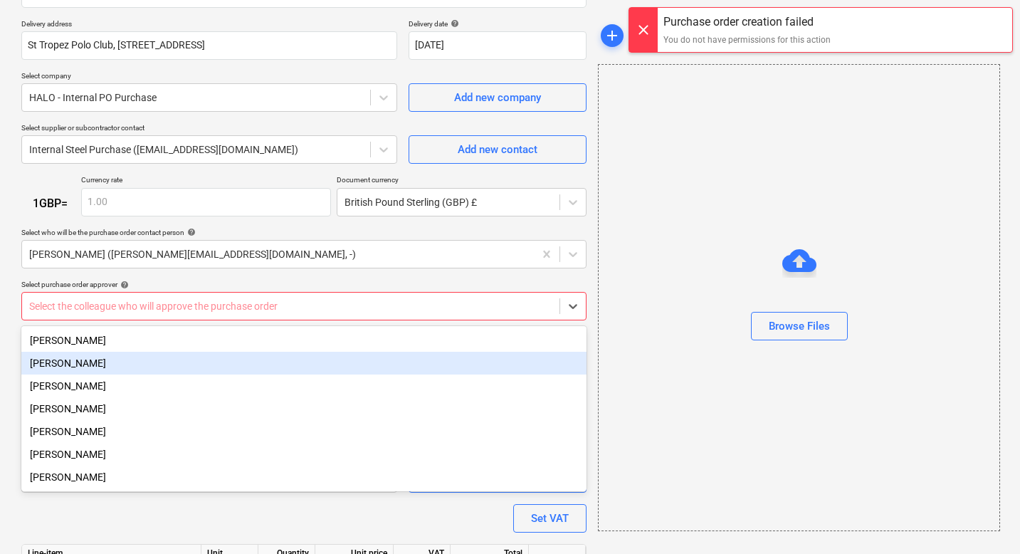
click at [68, 370] on div "[PERSON_NAME]" at bounding box center [303, 363] width 565 height 23
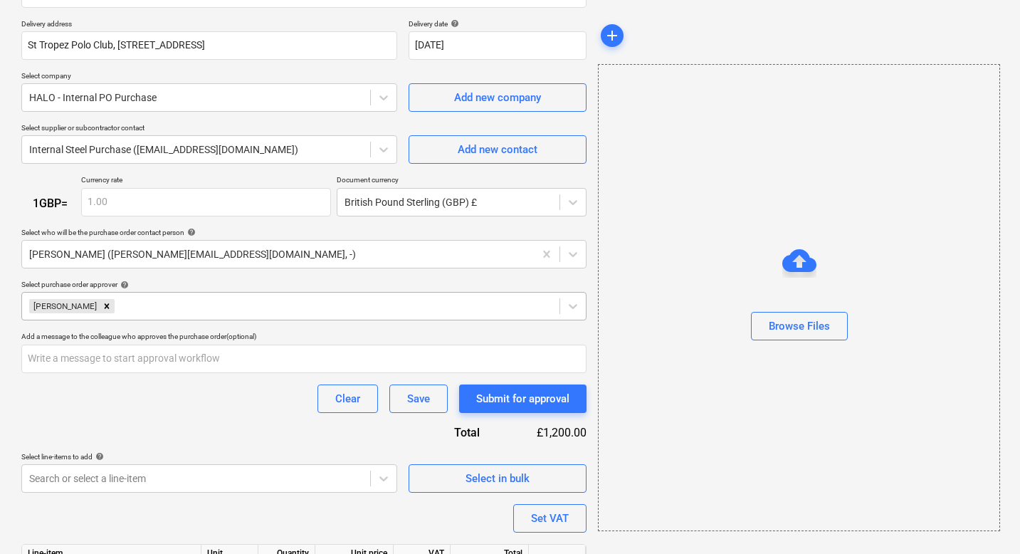
click at [276, 522] on div "Purchase order name help Purchase order Purchase order reference number help TH…" at bounding box center [303, 248] width 565 height 757
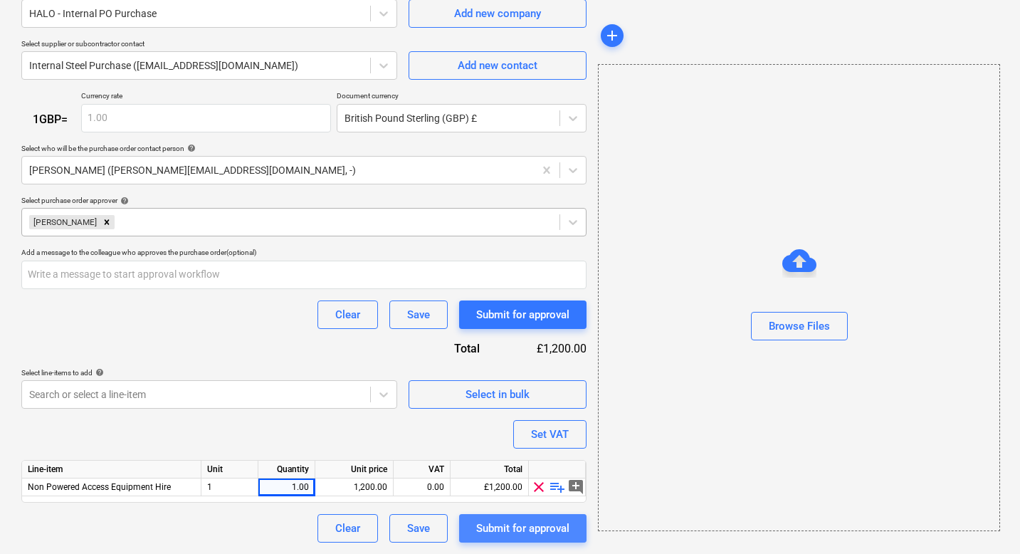
click at [503, 521] on div "Submit for approval" at bounding box center [522, 528] width 93 height 19
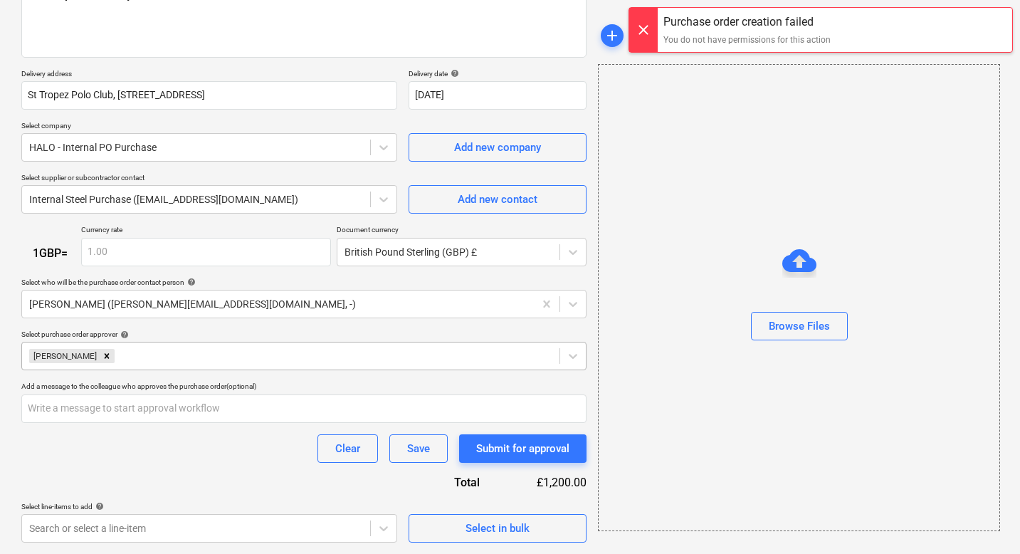
scroll to position [0, 0]
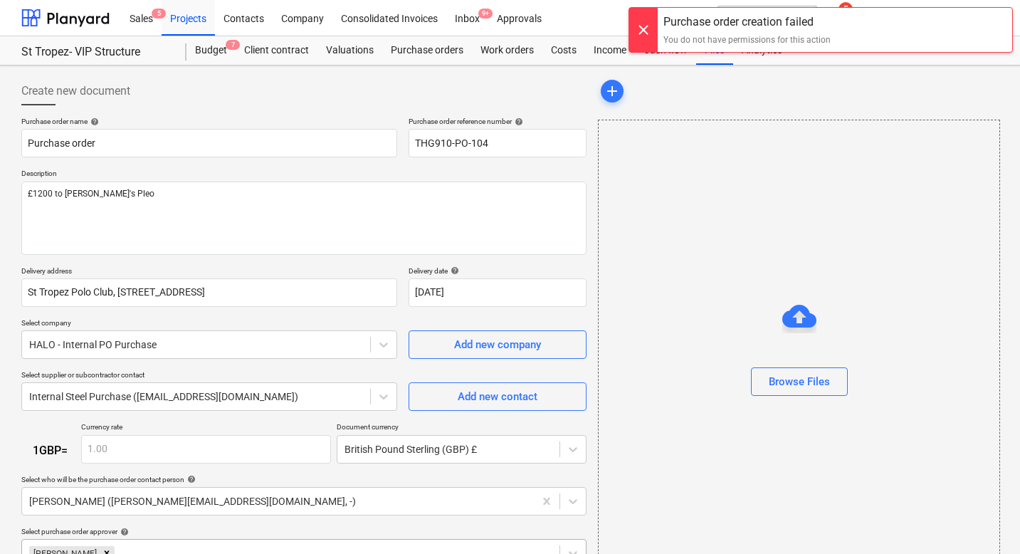
click at [642, 25] on div at bounding box center [643, 30] width 28 height 44
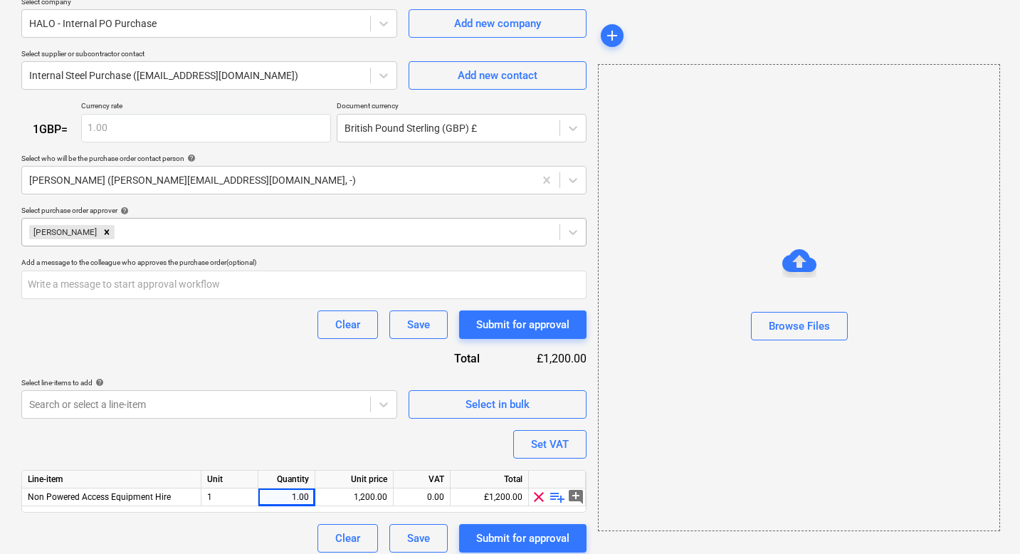
scroll to position [331, 0]
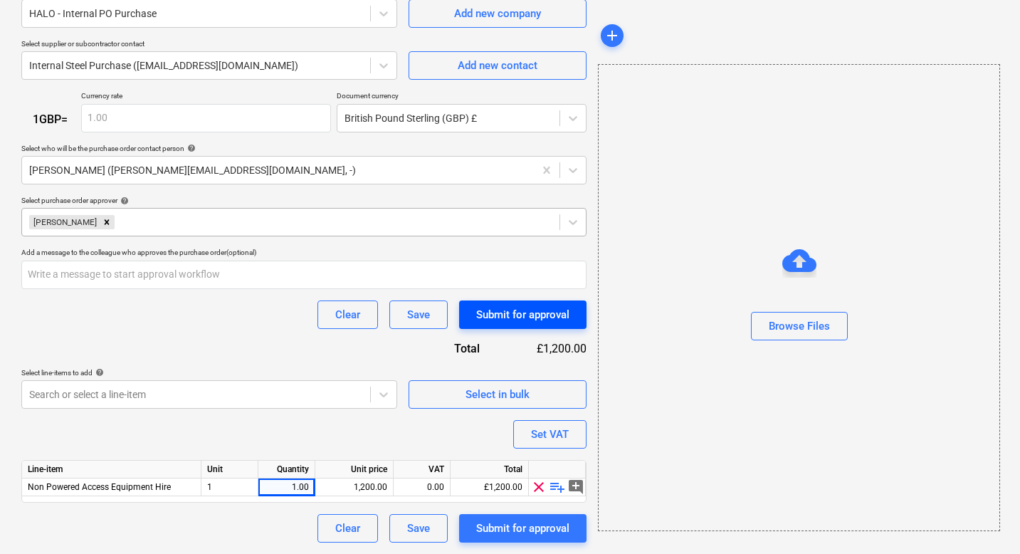
click at [525, 312] on div "Submit for approval" at bounding box center [522, 314] width 93 height 19
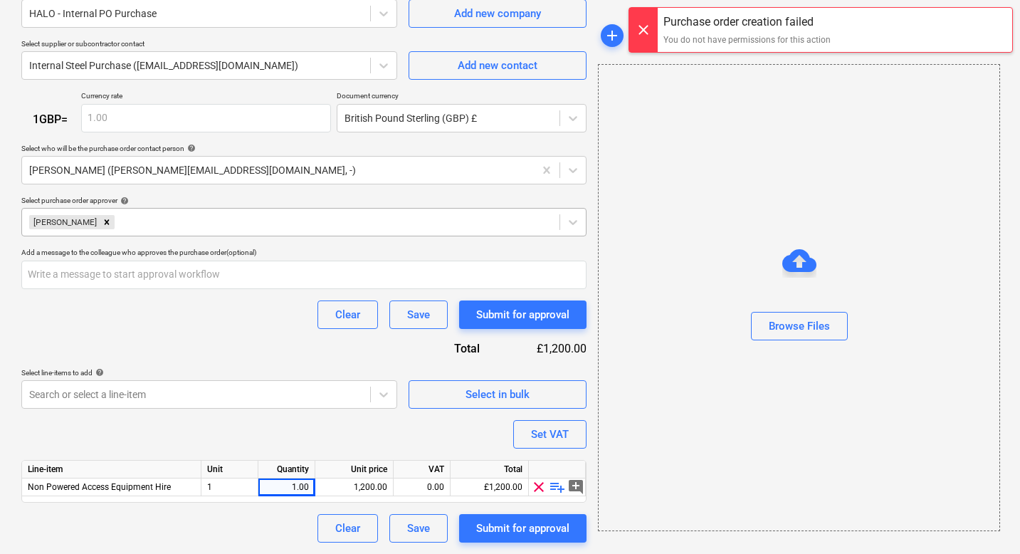
click at [645, 29] on div at bounding box center [643, 30] width 28 height 44
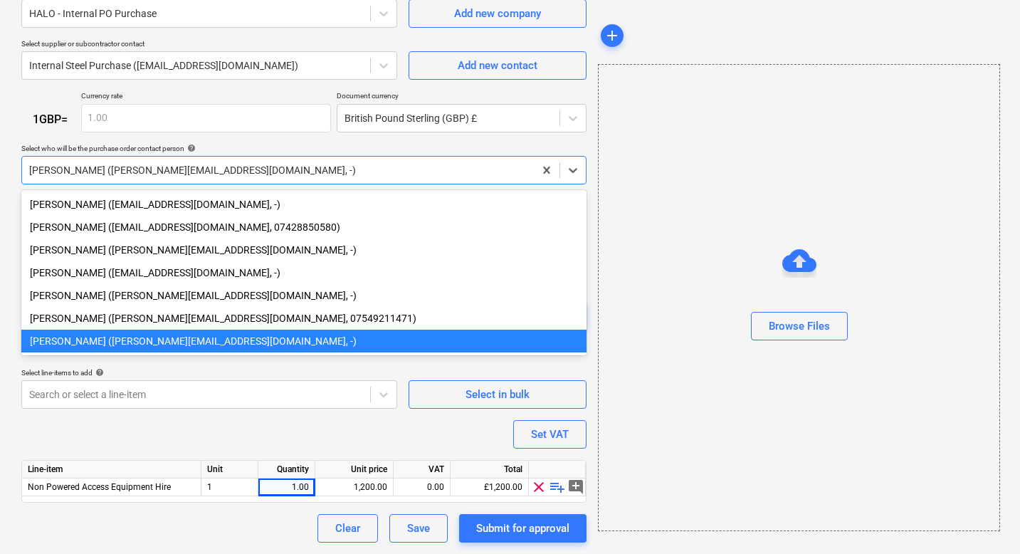
click at [238, 172] on div at bounding box center [278, 170] width 498 height 14
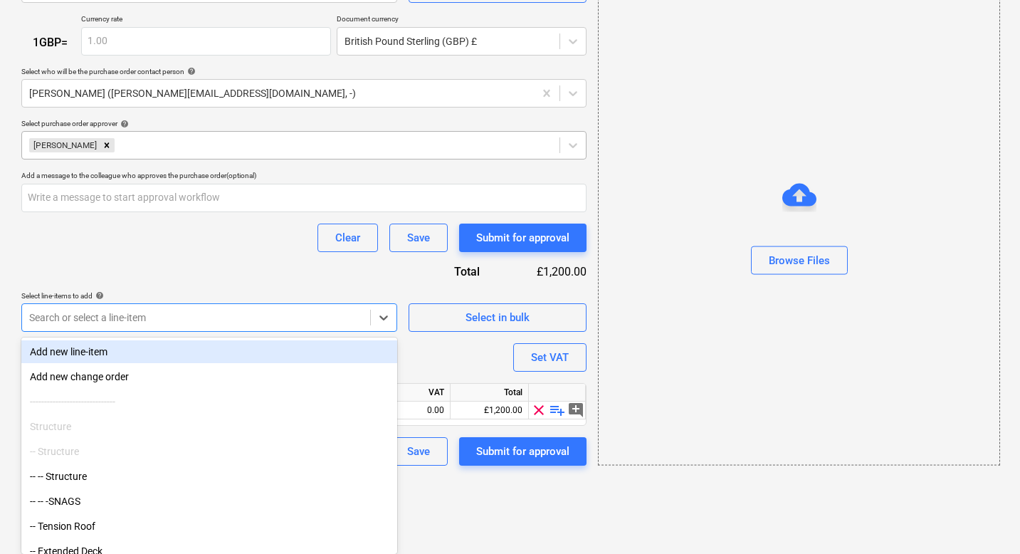
type textarea "x"
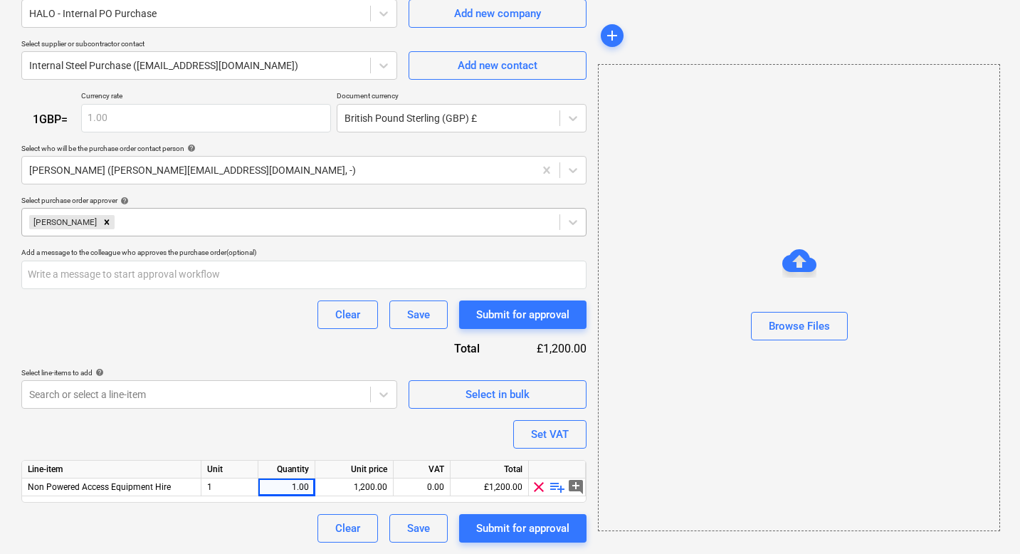
click at [223, 235] on div "Purchase order name help Purchase order Purchase order reference number help TH…" at bounding box center [303, 164] width 565 height 757
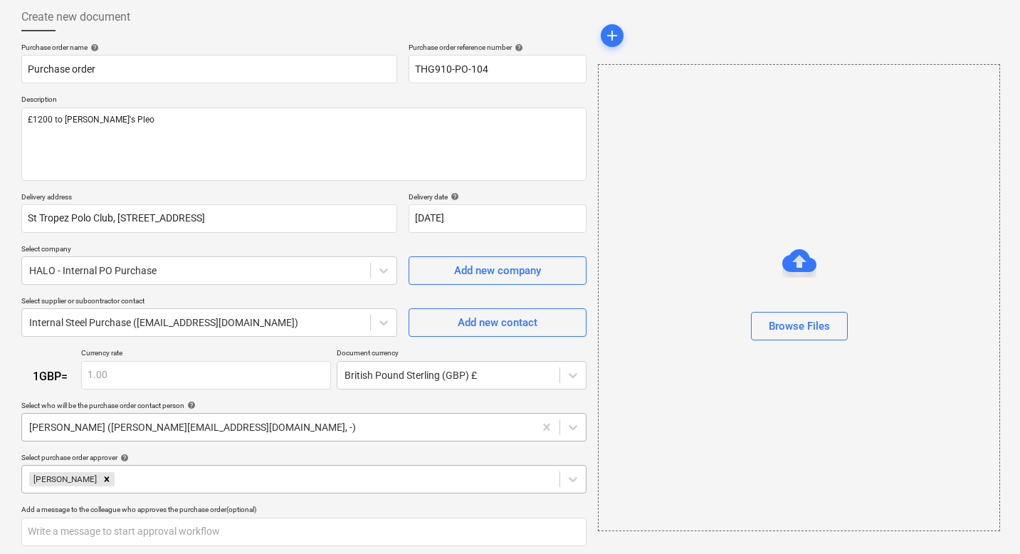
scroll to position [140, 0]
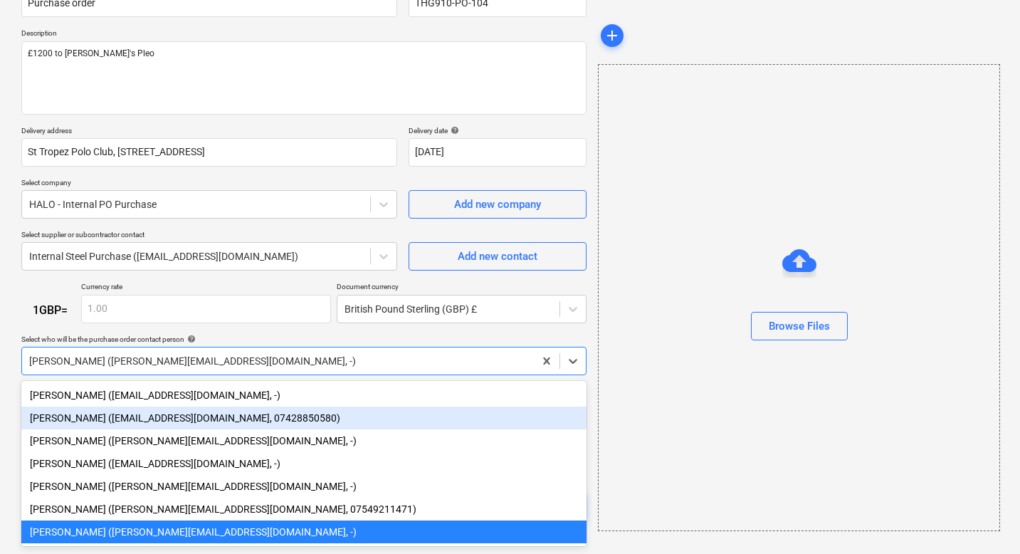
click at [207, 414] on body "Sales 5 Projects Contacts Company Consolidated Invoices Inbox 9+ Approvals form…" at bounding box center [510, 137] width 1020 height 554
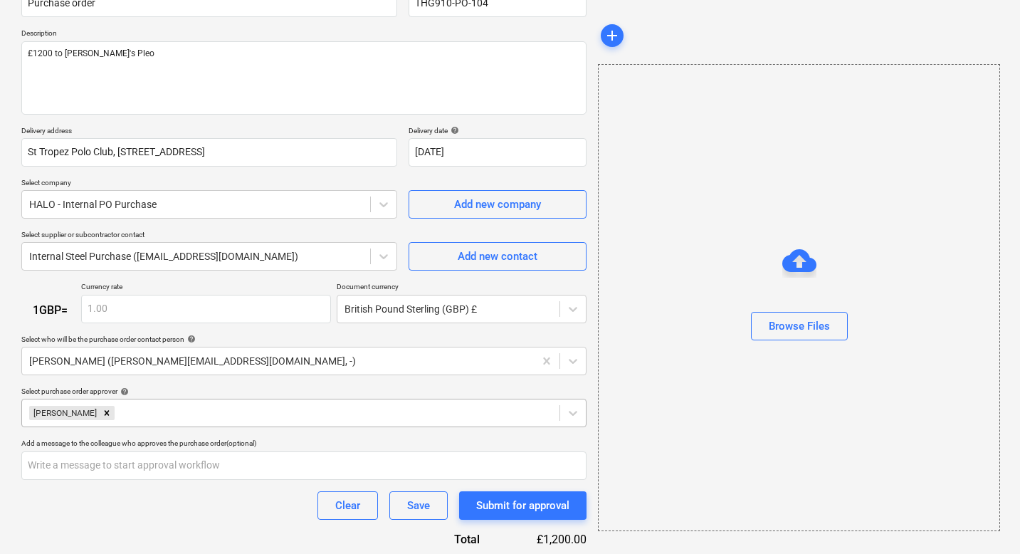
click at [265, 332] on div "Purchase order name help Purchase order Purchase order reference number help TH…" at bounding box center [303, 355] width 565 height 757
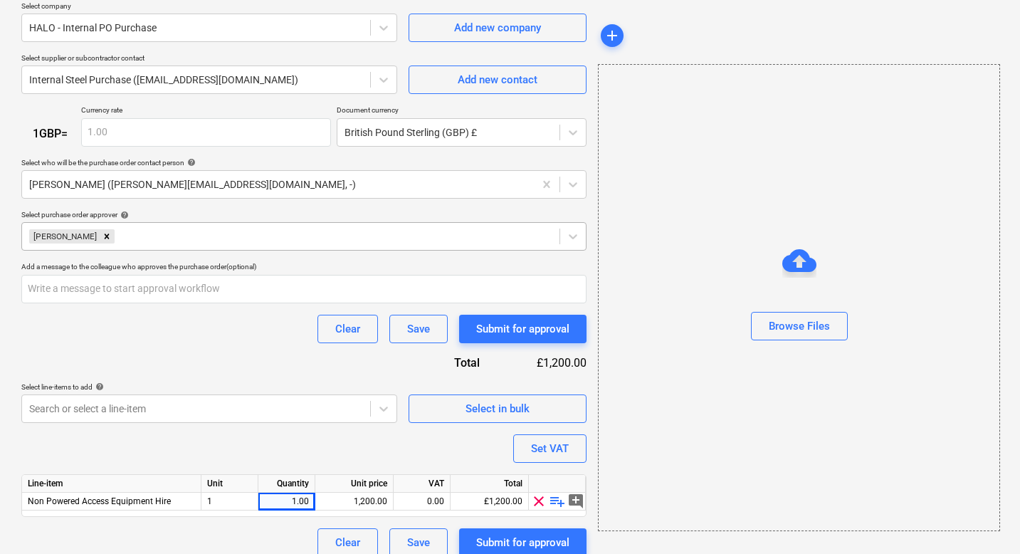
scroll to position [316, 0]
click at [417, 326] on div "Save" at bounding box center [418, 329] width 23 height 19
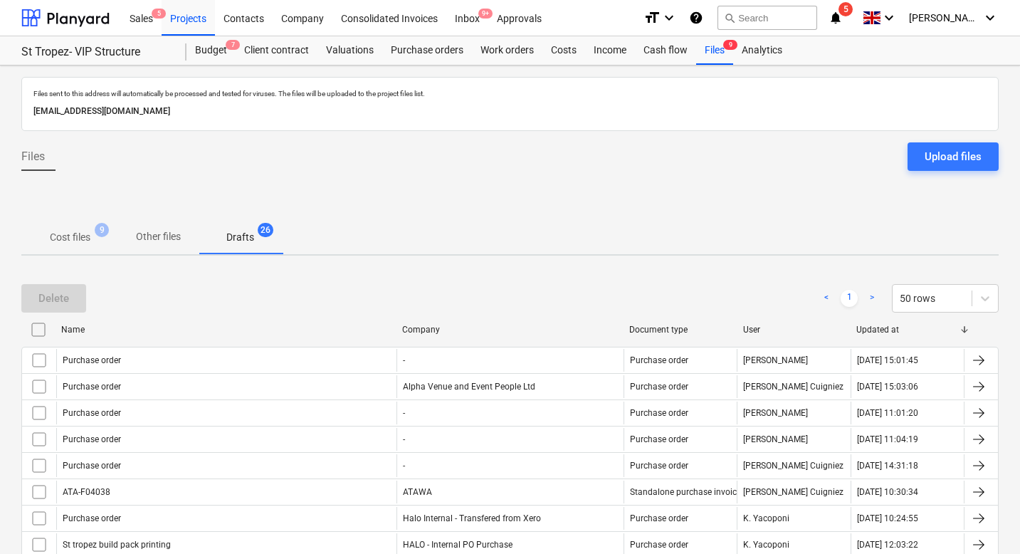
click at [236, 234] on p "Drafts" at bounding box center [240, 237] width 28 height 15
click at [243, 237] on p "Drafts" at bounding box center [240, 237] width 28 height 15
